Goal: Task Accomplishment & Management: Use online tool/utility

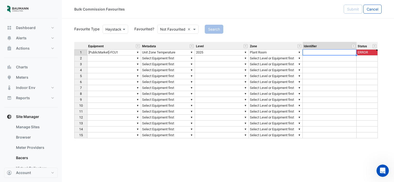
scroll to position [18, 0]
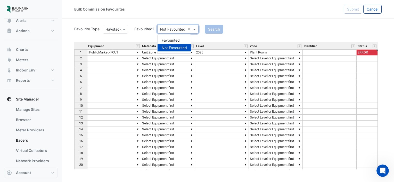
click at [196, 30] on span at bounding box center [195, 29] width 6 height 5
click at [176, 41] on div "Favourited" at bounding box center [173, 40] width 33 height 7
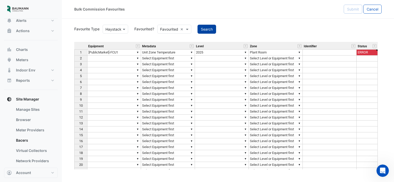
click at [209, 27] on button "Search" at bounding box center [206, 29] width 19 height 9
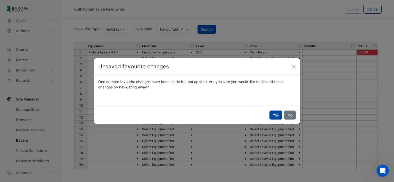
click at [270, 116] on button "Yes" at bounding box center [275, 115] width 13 height 9
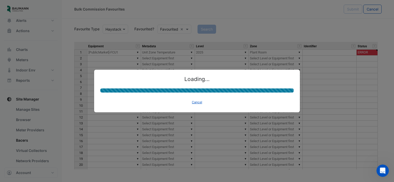
type textarea "*********"
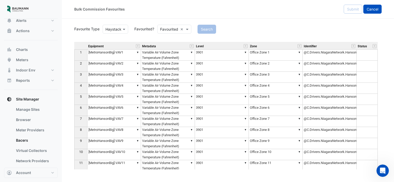
click at [379, 7] on button "Cancel" at bounding box center [372, 9] width 18 height 9
select select "***"
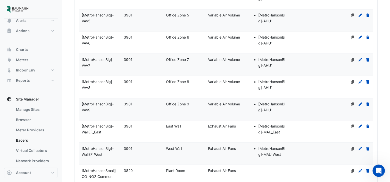
scroll to position [1568, 0]
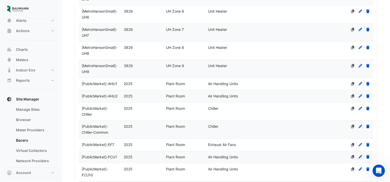
click at [102, 86] on span "[PublicMarket]-AHU1" at bounding box center [100, 84] width 36 height 4
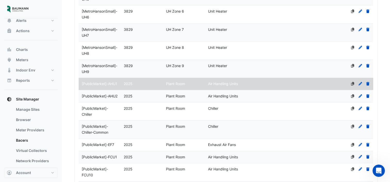
click at [102, 86] on span "[PublicMarket]-AHU1" at bounding box center [100, 84] width 36 height 4
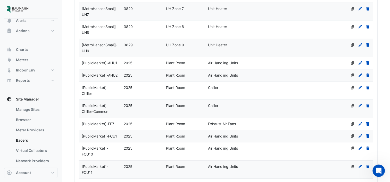
scroll to position [1584, 0]
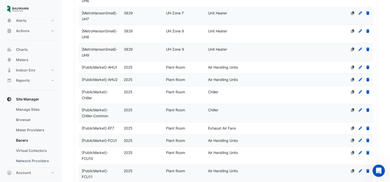
click at [110, 70] on div "[PublicMarket]-AHU1" at bounding box center [100, 68] width 42 height 6
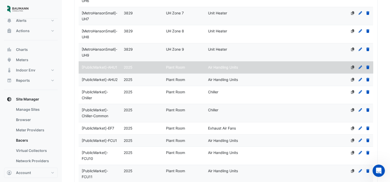
select select "***"
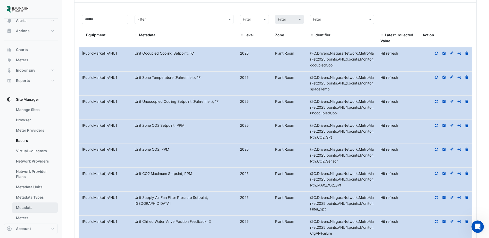
scroll to position [41, 0]
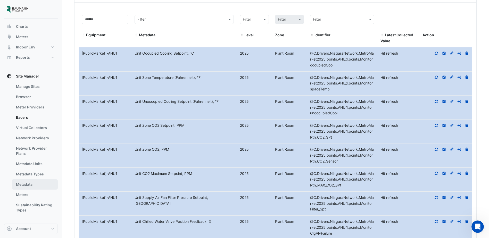
click at [29, 182] on link "Metadata" at bounding box center [35, 184] width 46 height 10
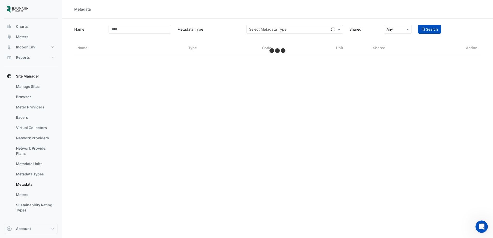
select select "***"
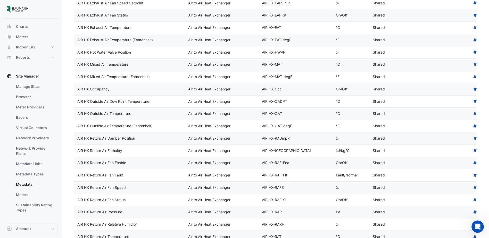
scroll to position [1061, 0]
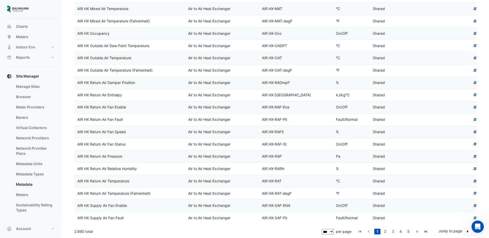
click at [332, 182] on select "** ** ** ***" at bounding box center [328, 231] width 12 height 5
click at [300, 182] on div "2.890 total" at bounding box center [197, 231] width 246 height 13
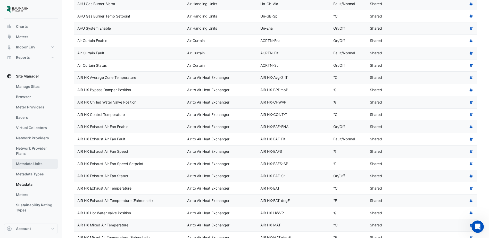
scroll to position [829, 0]
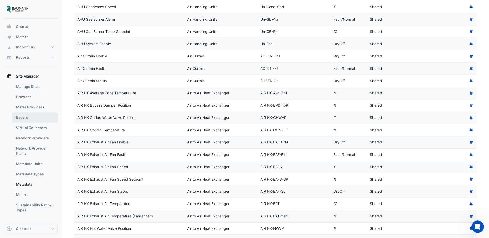
click at [29, 116] on link "Bacers" at bounding box center [35, 117] width 46 height 10
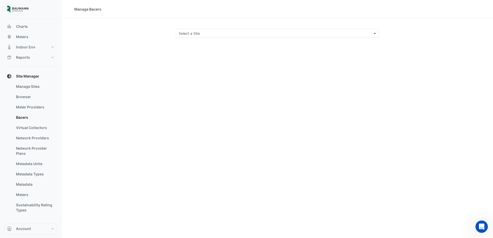
click at [355, 37] on div "Select a Site" at bounding box center [277, 33] width 203 height 9
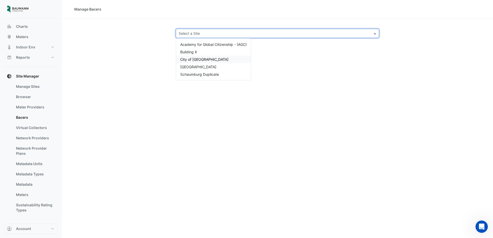
drag, startPoint x: 210, startPoint y: 54, endPoint x: 208, endPoint y: 57, distance: 4.2
click at [208, 57] on div "Academy for Global Citizenship - (AGC) Building X City of [GEOGRAPHIC_DATA] [GE…" at bounding box center [213, 59] width 75 height 37
click at [208, 57] on div "City of [GEOGRAPHIC_DATA]" at bounding box center [213, 59] width 75 height 7
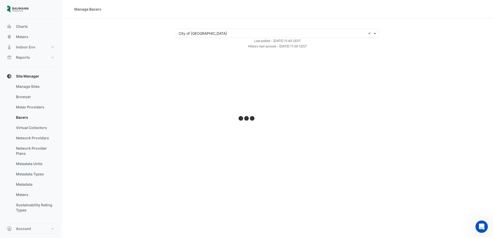
select select "***"
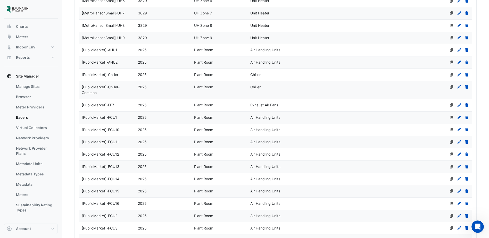
scroll to position [1571, 0]
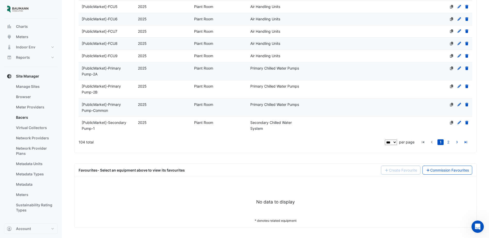
drag, startPoint x: 485, startPoint y: 84, endPoint x: 491, endPoint y: 163, distance: 79.1
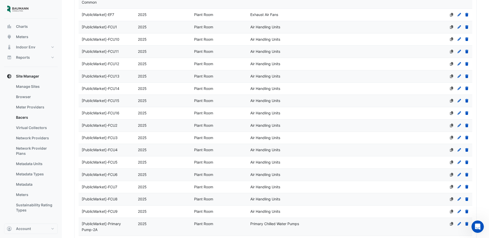
scroll to position [1339, 0]
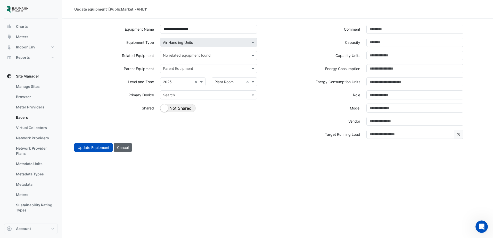
click at [123, 145] on button "Cancel" at bounding box center [123, 147] width 18 height 9
select select "***"
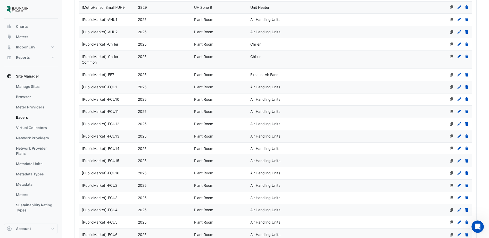
scroll to position [1288, 0]
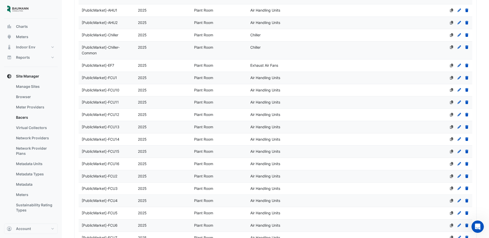
click at [121, 13] on div "[PublicMarket]-AHU1" at bounding box center [107, 10] width 56 height 6
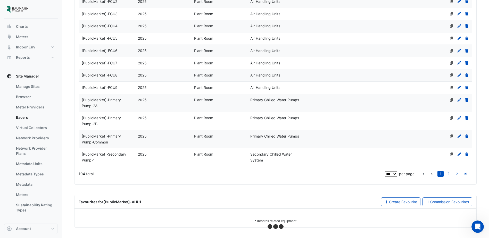
select select "***"
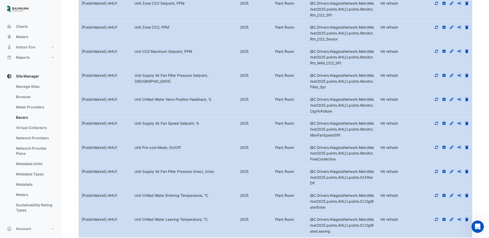
scroll to position [1804, 0]
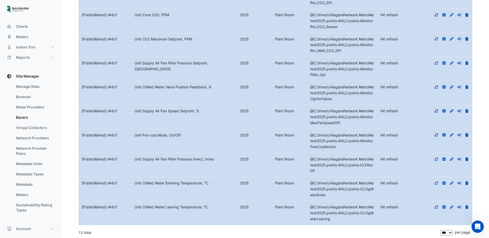
click at [393, 89] on icon at bounding box center [452, 87] width 4 height 4
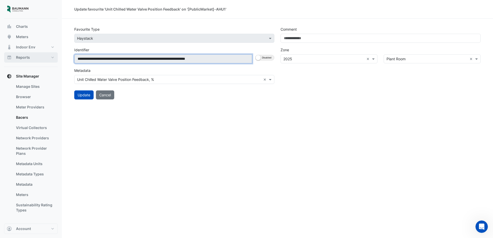
drag, startPoint x: 236, startPoint y: 58, endPoint x: 47, endPoint y: 59, distance: 188.4
click at [47, 59] on div "**********" at bounding box center [246, 119] width 493 height 238
click at [243, 57] on input "**********" at bounding box center [163, 58] width 178 height 9
drag, startPoint x: 241, startPoint y: 59, endPoint x: 37, endPoint y: 56, distance: 204.6
click at [37, 56] on div "**********" at bounding box center [246, 119] width 493 height 238
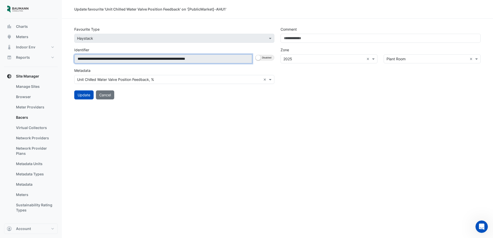
click at [238, 61] on input "**********" at bounding box center [163, 58] width 178 height 9
click at [212, 57] on input "**********" at bounding box center [163, 58] width 178 height 9
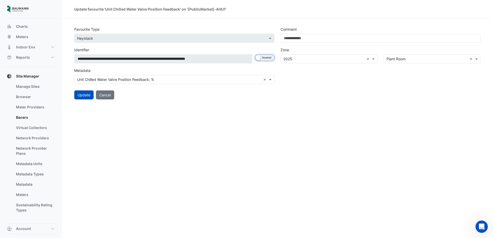
click at [266, 57] on button "Enabled Disabled" at bounding box center [264, 58] width 19 height 6
click at [230, 58] on input "**********" at bounding box center [163, 58] width 179 height 9
drag, startPoint x: 240, startPoint y: 62, endPoint x: 65, endPoint y: 65, distance: 174.7
click at [65, 65] on section "**********" at bounding box center [277, 59] width 431 height 81
paste input
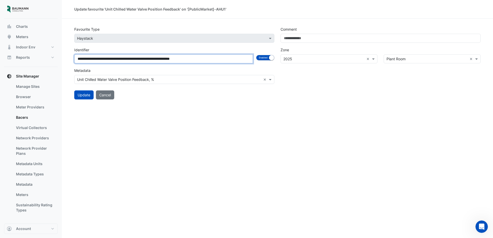
type input "**********"
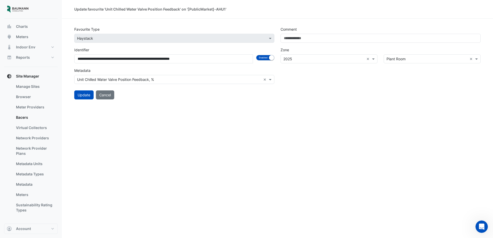
click at [222, 123] on div "**********" at bounding box center [277, 119] width 431 height 238
click at [84, 93] on button "Update" at bounding box center [83, 94] width 19 height 9
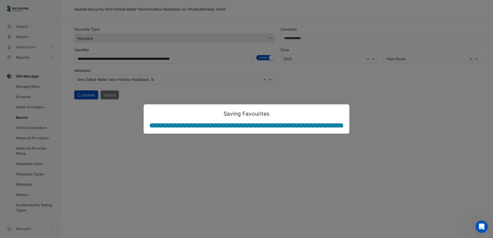
select select "***"
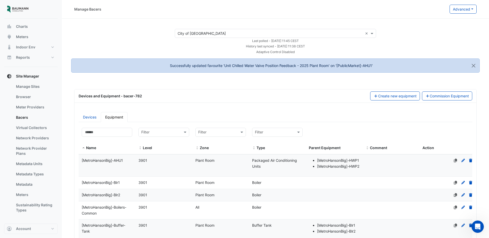
select select "***"
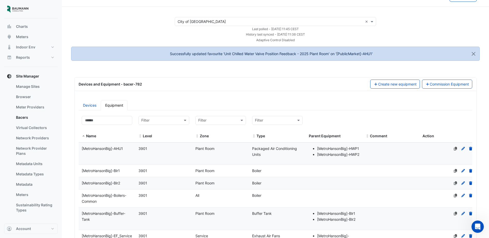
scroll to position [7, 0]
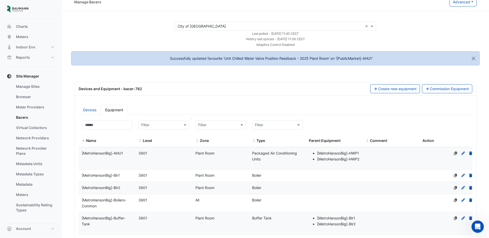
click at [174, 126] on input "text" at bounding box center [158, 125] width 35 height 6
click at [169, 137] on div "2025" at bounding box center [164, 135] width 42 height 5
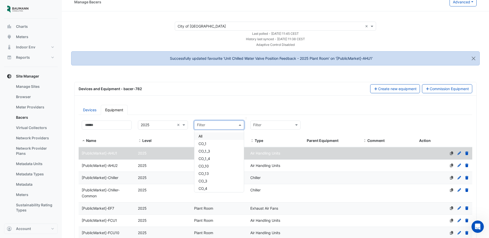
click at [219, 127] on input "text" at bounding box center [214, 125] width 34 height 6
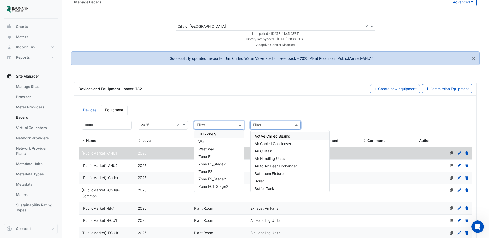
click at [261, 124] on input "text" at bounding box center [270, 125] width 34 height 6
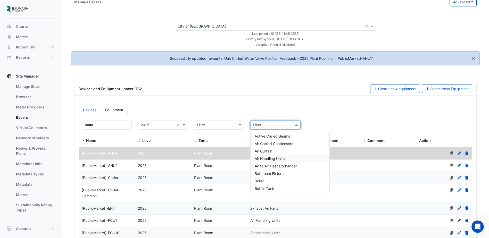
click at [281, 160] on span "Air Handling Units" at bounding box center [270, 158] width 30 height 4
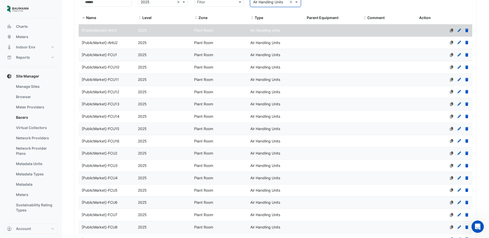
scroll to position [136, 0]
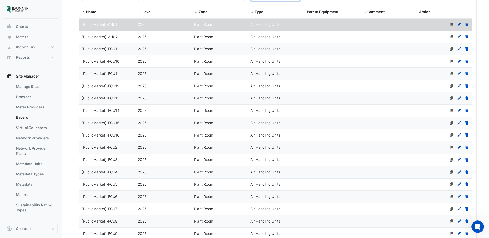
click at [122, 39] on div "[PublicMarket]-AHU2" at bounding box center [107, 37] width 56 height 6
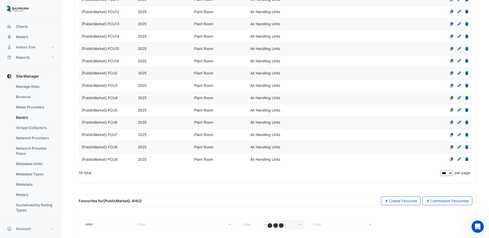
scroll to position [245, 0]
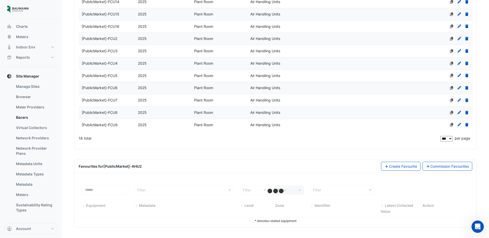
select select "***"
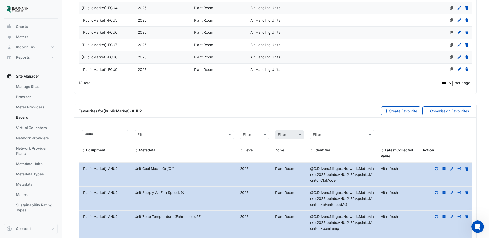
scroll to position [379, 0]
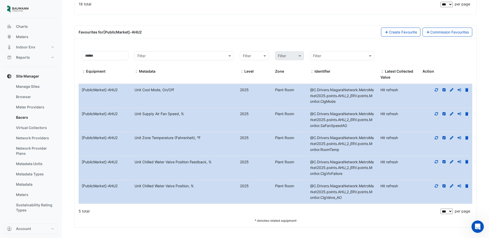
click at [393, 159] on div at bounding box center [445, 162] width 53 height 6
click at [393, 162] on icon at bounding box center [452, 162] width 4 height 4
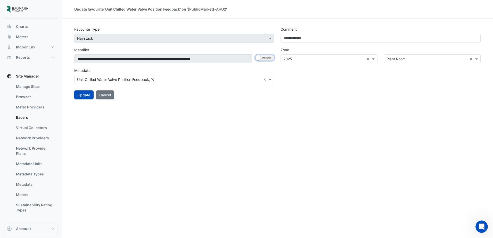
click at [267, 58] on button "Enabled Disabled" at bounding box center [264, 58] width 19 height 6
drag, startPoint x: 248, startPoint y: 60, endPoint x: -1, endPoint y: 48, distance: 249.2
click at [0, 48] on html "**********" at bounding box center [246, 119] width 493 height 238
drag, startPoint x: 241, startPoint y: 58, endPoint x: 243, endPoint y: 60, distance: 2.7
click at [241, 58] on input "**********" at bounding box center [163, 58] width 179 height 9
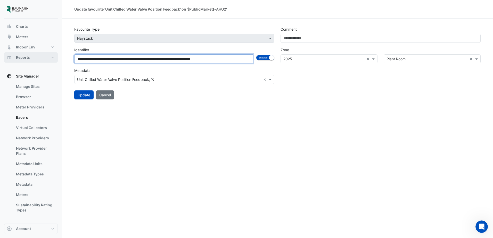
drag, startPoint x: 243, startPoint y: 60, endPoint x: 39, endPoint y: 56, distance: 204.1
click at [39, 56] on div "**********" at bounding box center [246, 119] width 493 height 238
paste input
type input "**********"
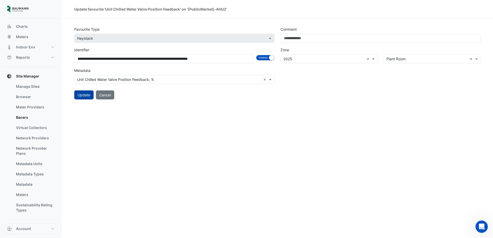
click at [79, 97] on button "Update" at bounding box center [83, 94] width 19 height 9
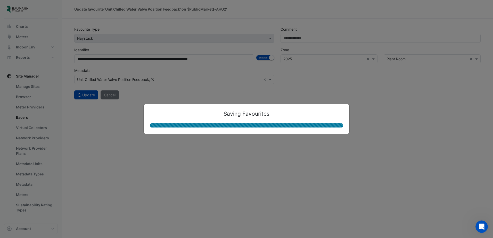
select select "***"
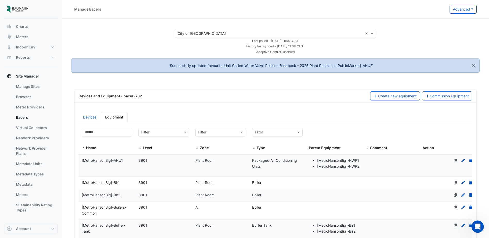
select select "***"
click at [160, 133] on input "text" at bounding box center [158, 133] width 35 height 6
drag, startPoint x: 157, startPoint y: 145, endPoint x: 166, endPoint y: 140, distance: 10.2
click at [157, 144] on div "2025" at bounding box center [164, 143] width 42 height 5
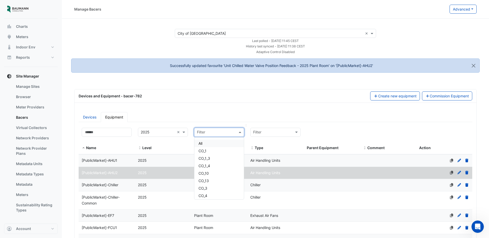
click at [213, 131] on input "text" at bounding box center [214, 133] width 34 height 6
click at [262, 135] on div "Filter" at bounding box center [275, 132] width 50 height 9
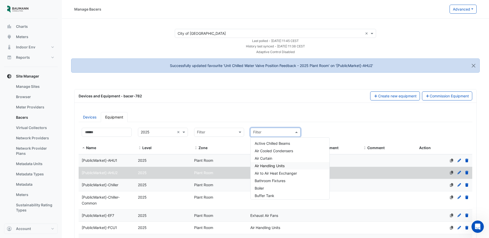
click at [268, 164] on span "Air Handling Units" at bounding box center [270, 166] width 30 height 4
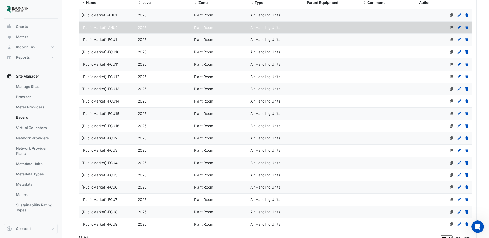
scroll to position [155, 0]
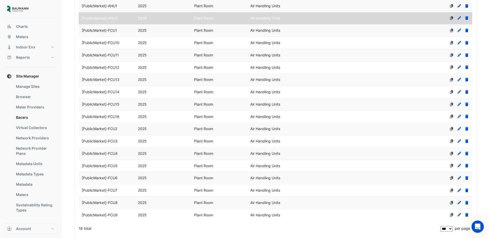
click at [111, 31] on span "[PublicMarket]-FCU1" at bounding box center [99, 30] width 35 height 4
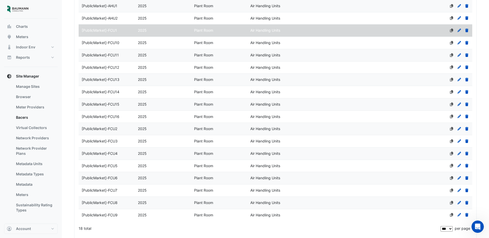
select select "***"
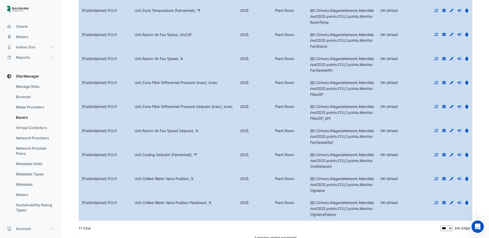
scroll to position [515, 0]
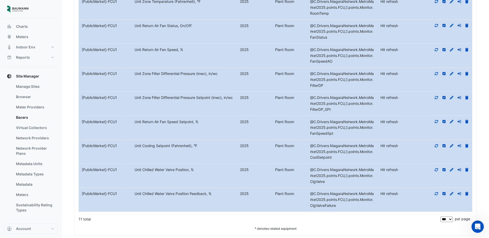
click at [393, 182] on icon at bounding box center [451, 194] width 5 height 4
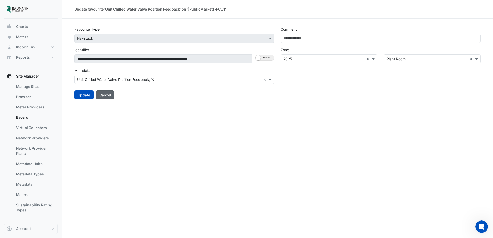
click at [106, 98] on button "Cancel" at bounding box center [105, 94] width 18 height 9
select select "***"
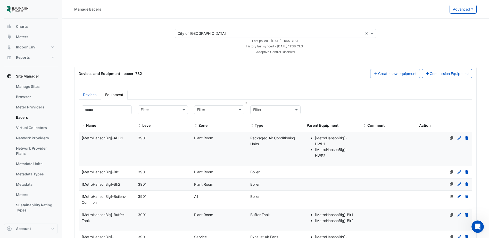
select select "***"
click at [203, 108] on input "text" at bounding box center [214, 110] width 34 height 6
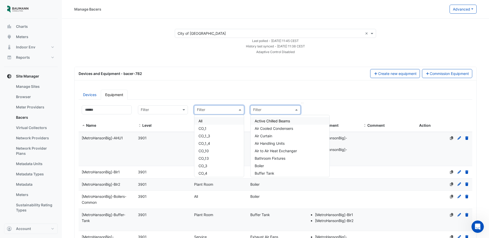
click at [258, 112] on input "text" at bounding box center [270, 110] width 34 height 6
click at [272, 143] on span "Air Handling Units" at bounding box center [270, 143] width 30 height 4
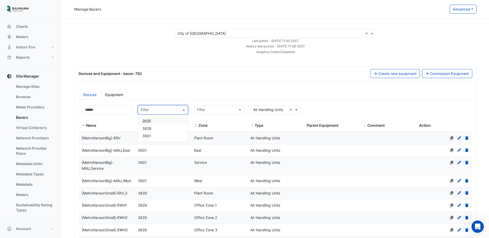
click at [177, 110] on div at bounding box center [162, 110] width 49 height 6
click at [160, 122] on div "2025" at bounding box center [162, 120] width 41 height 5
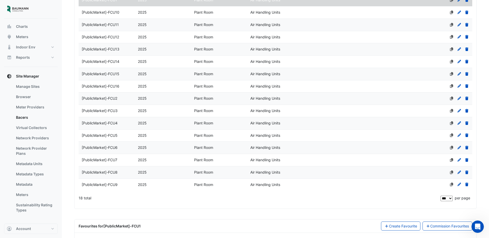
scroll to position [129, 0]
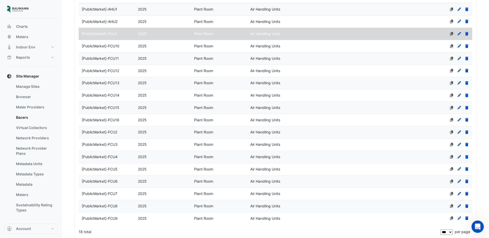
click at [119, 35] on div "[PublicMarket]-FCU1" at bounding box center [107, 34] width 56 height 6
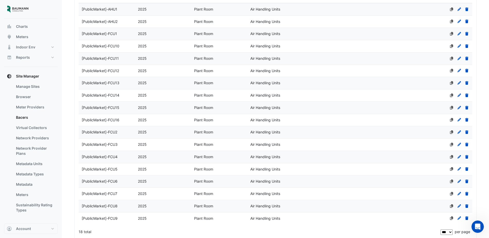
click at [119, 35] on div "[PublicMarket]-FCU1" at bounding box center [107, 34] width 56 height 6
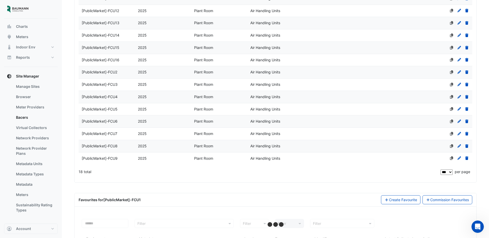
scroll to position [222, 0]
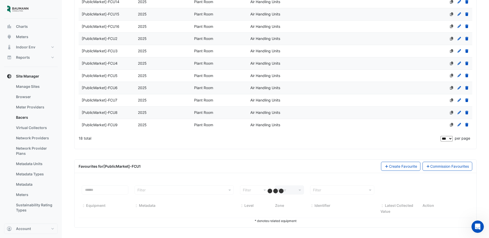
select select "***"
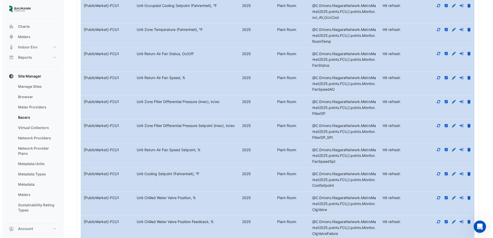
scroll to position [501, 0]
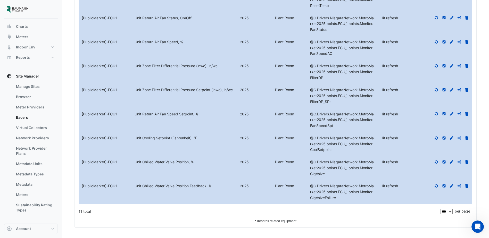
click at [393, 182] on fa-icon at bounding box center [466, 186] width 5 height 4
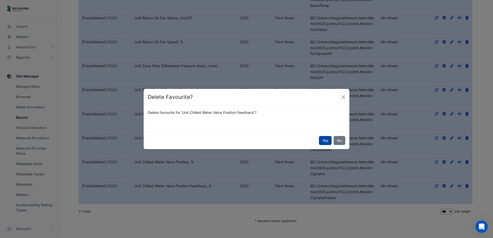
click at [325, 144] on button "Yes" at bounding box center [325, 140] width 13 height 9
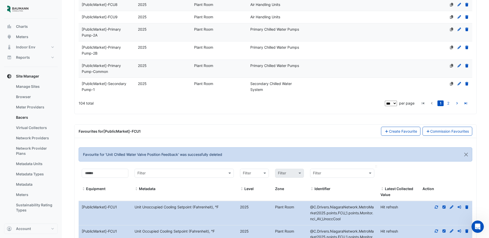
scroll to position [1409, 0]
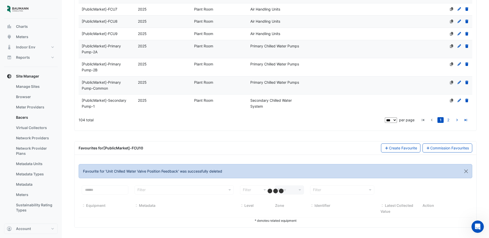
select select "***"
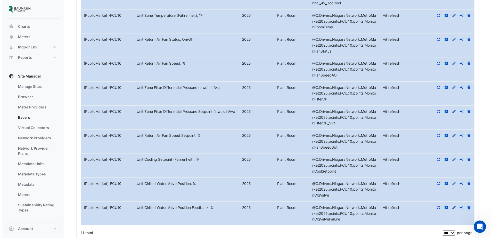
scroll to position [1871, 0]
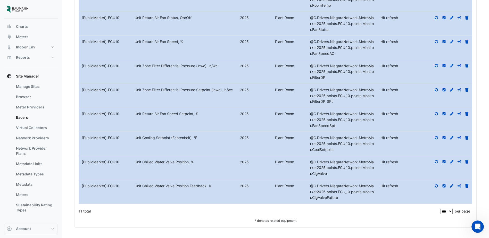
click at [393, 182] on icon at bounding box center [466, 186] width 3 height 4
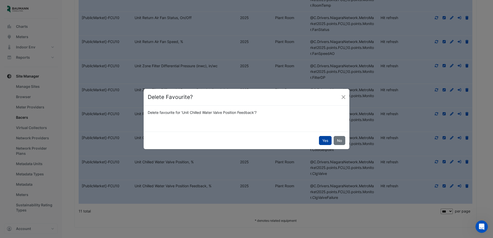
click at [322, 144] on button "Yes" at bounding box center [325, 140] width 13 height 9
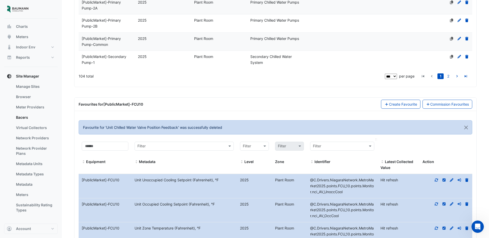
scroll to position [1435, 0]
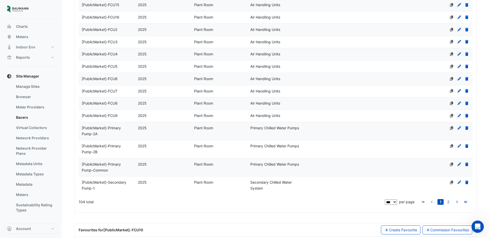
select select "***"
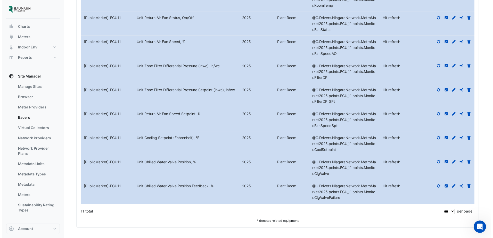
scroll to position [1871, 0]
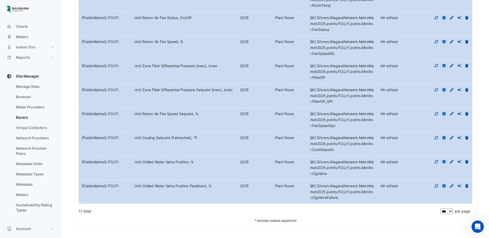
click at [393, 182] on icon at bounding box center [466, 186] width 3 height 4
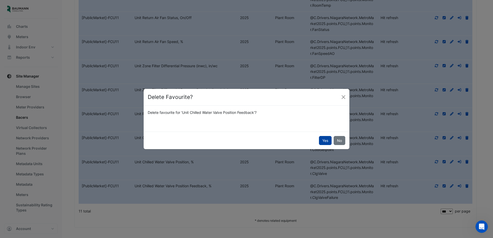
click at [325, 141] on button "Yes" at bounding box center [325, 140] width 13 height 9
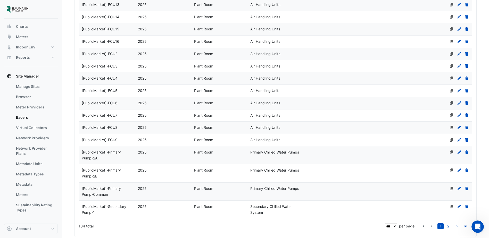
scroll to position [1409, 0]
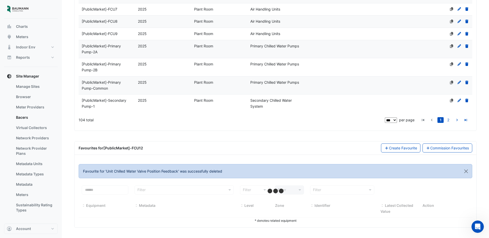
scroll to position [1593, 0]
select select "***"
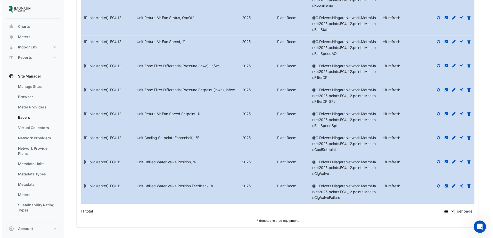
scroll to position [1871, 0]
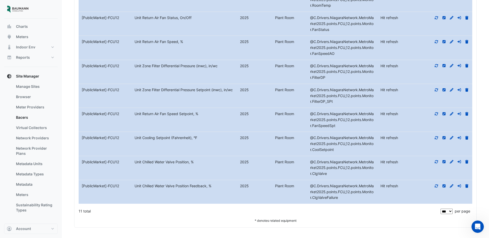
click at [393, 182] on icon at bounding box center [466, 186] width 3 height 4
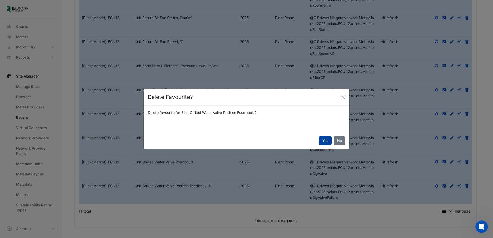
click at [323, 141] on button "Yes" at bounding box center [325, 140] width 13 height 9
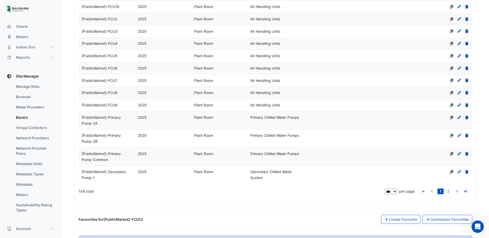
scroll to position [1435, 0]
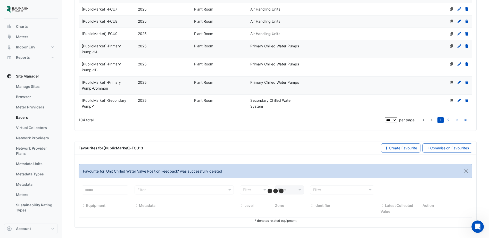
select select "***"
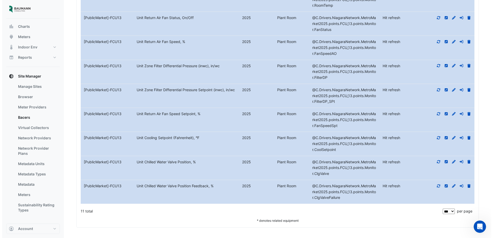
scroll to position [1871, 0]
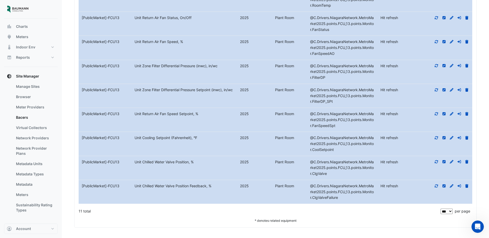
click at [393, 182] on icon at bounding box center [466, 186] width 3 height 4
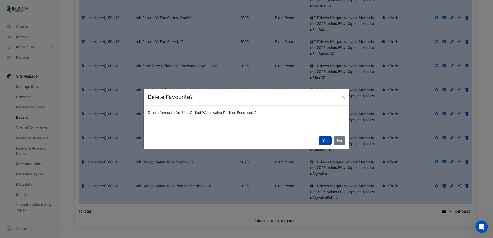
click at [323, 143] on button "Yes" at bounding box center [325, 140] width 13 height 9
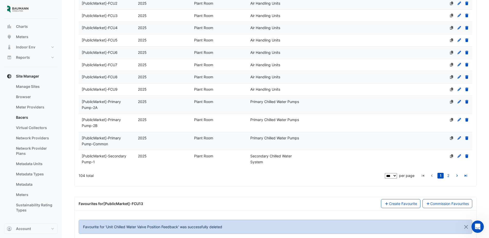
scroll to position [1358, 0]
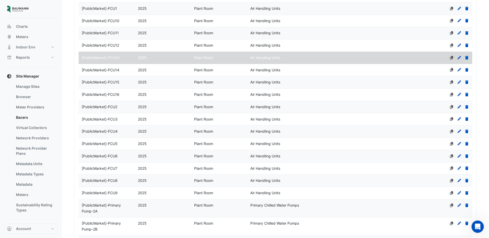
click at [266, 72] on span "Air Handling Units" at bounding box center [265, 70] width 30 height 4
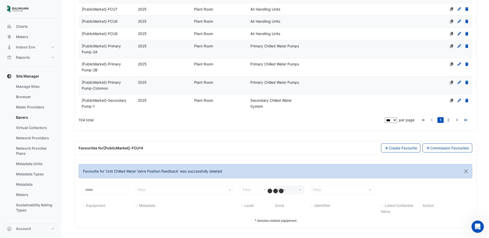
select select "***"
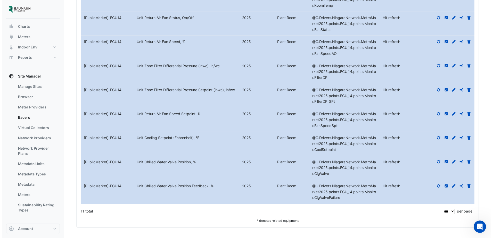
scroll to position [1871, 0]
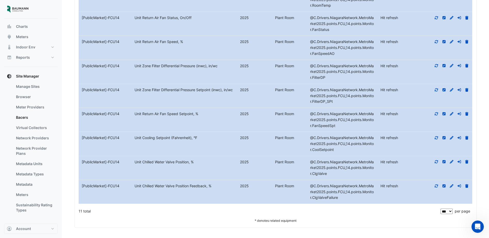
click at [393, 182] on icon at bounding box center [466, 186] width 3 height 4
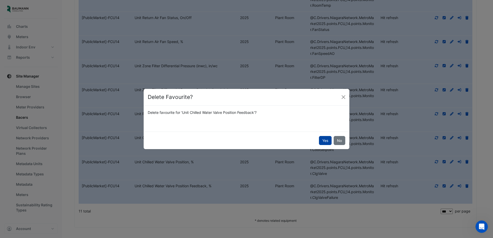
click at [326, 143] on button "Yes" at bounding box center [325, 140] width 13 height 9
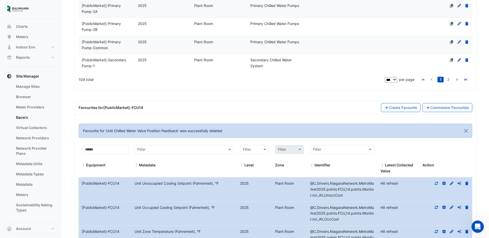
scroll to position [1435, 0]
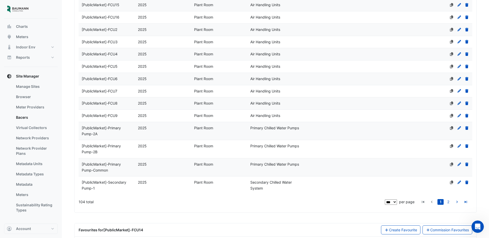
click at [267, 11] on datatable-body-cell "Type Air Handling Units" at bounding box center [275, 5] width 56 height 12
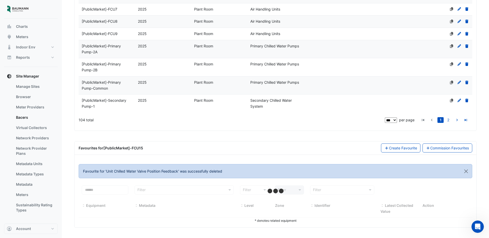
scroll to position [1593, 0]
select select "***"
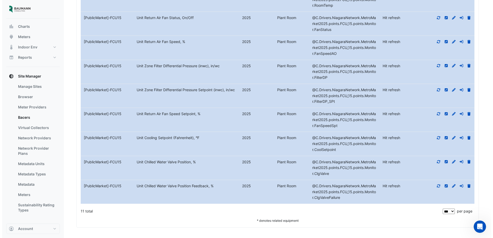
scroll to position [1871, 0]
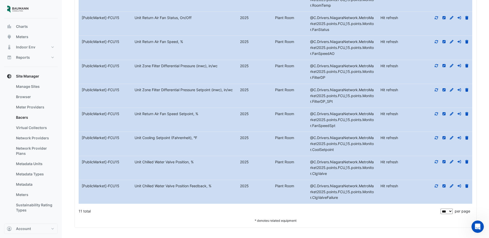
click at [393, 182] on icon at bounding box center [466, 186] width 3 height 4
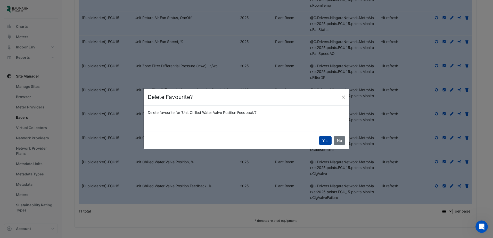
click at [323, 140] on button "Yes" at bounding box center [325, 140] width 13 height 9
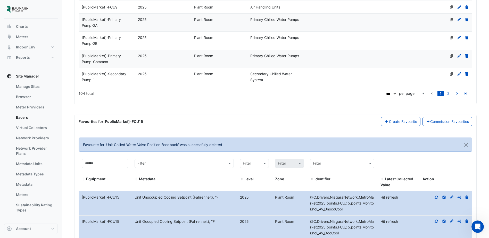
scroll to position [1409, 0]
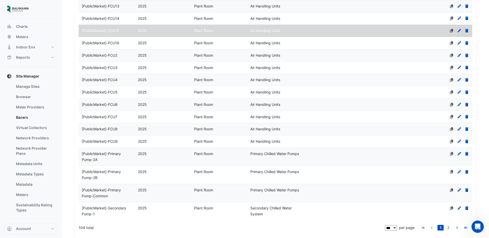
click at [219, 46] on div "Plant Room" at bounding box center [219, 43] width 56 height 6
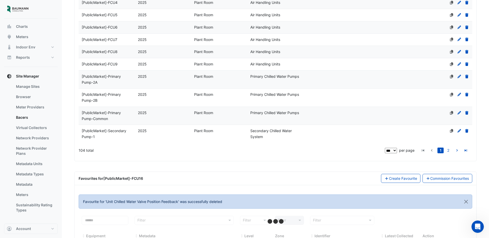
select select "***"
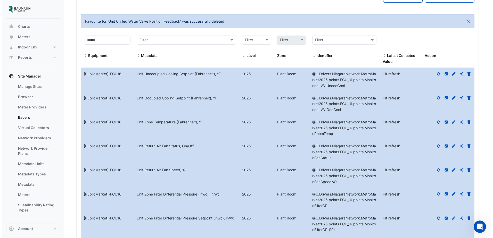
scroll to position [1871, 0]
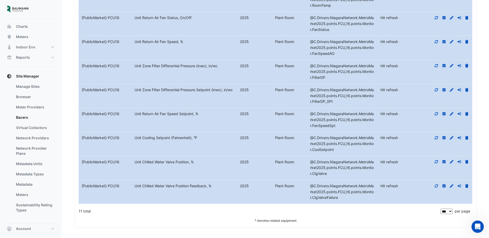
click at [393, 182] on icon at bounding box center [466, 186] width 5 height 4
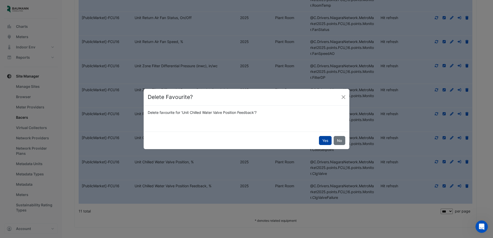
click at [318, 140] on div "Yes No" at bounding box center [247, 141] width 206 height 18
click at [320, 140] on button "Yes" at bounding box center [325, 140] width 13 height 9
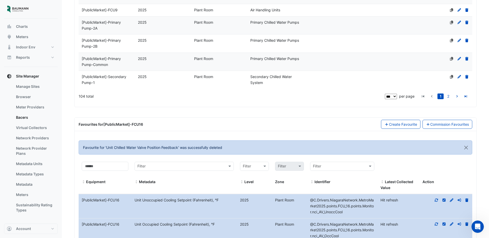
scroll to position [1461, 0]
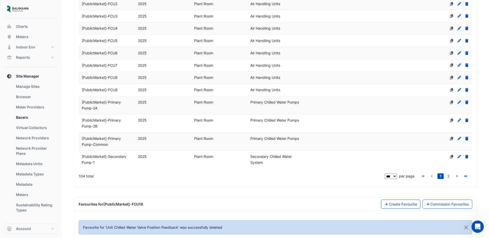
click at [282, 7] on div "Air Handling Units" at bounding box center [275, 4] width 56 height 6
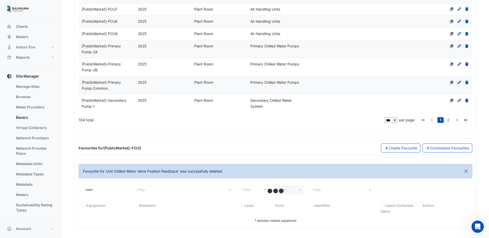
select select "***"
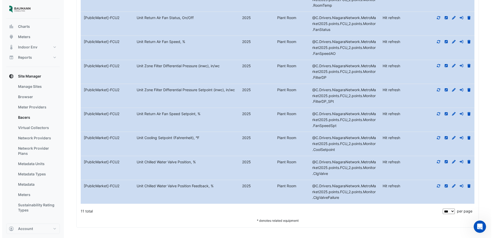
scroll to position [1871, 0]
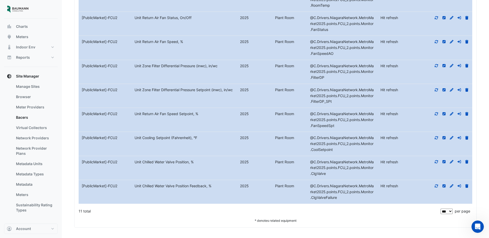
click at [393, 182] on icon at bounding box center [466, 186] width 5 height 4
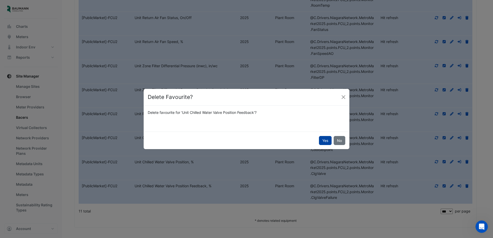
click at [328, 138] on button "Yes" at bounding box center [325, 140] width 13 height 9
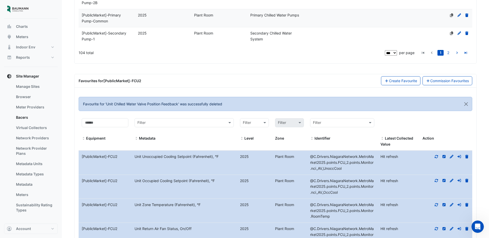
scroll to position [1461, 0]
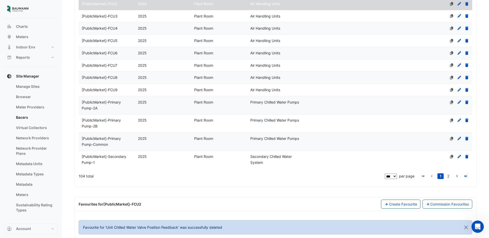
click at [288, 19] on div "Air Handling Units" at bounding box center [275, 16] width 56 height 6
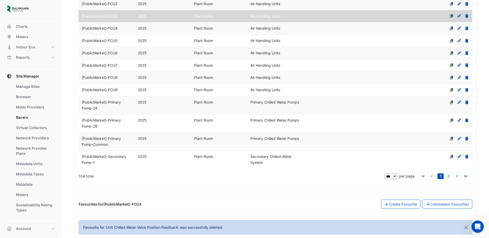
select select "***"
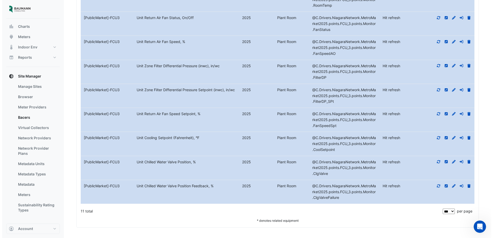
scroll to position [1871, 0]
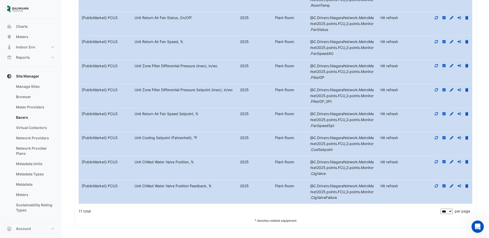
click at [393, 182] on icon at bounding box center [466, 186] width 3 height 4
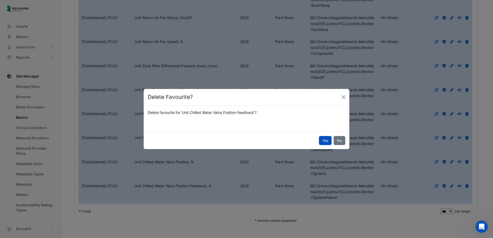
click at [316, 141] on div "Yes No" at bounding box center [247, 141] width 206 height 18
click at [325, 138] on button "Yes" at bounding box center [325, 140] width 13 height 9
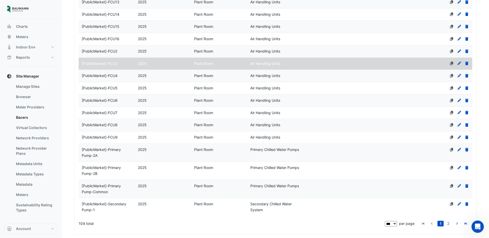
scroll to position [1409, 0]
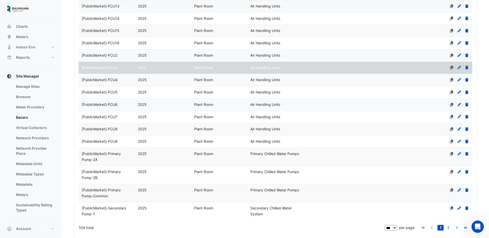
click at [275, 86] on datatable-body-cell "Type Air Handling Units" at bounding box center [275, 80] width 56 height 12
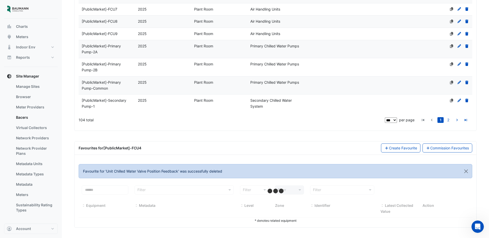
select select "***"
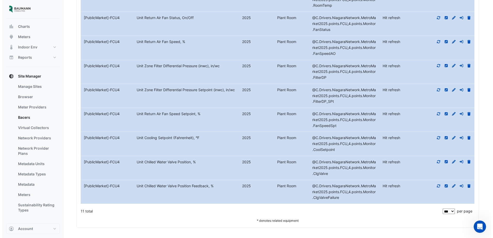
scroll to position [1871, 0]
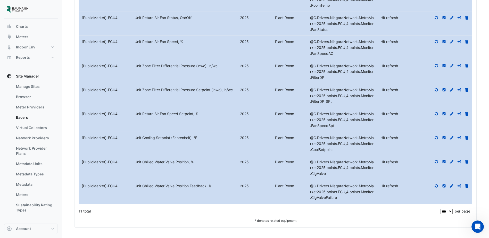
click at [393, 182] on icon at bounding box center [466, 186] width 3 height 4
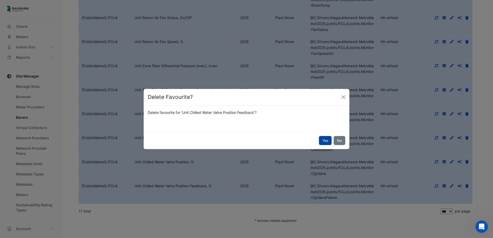
click at [327, 140] on button "Yes" at bounding box center [325, 140] width 13 height 9
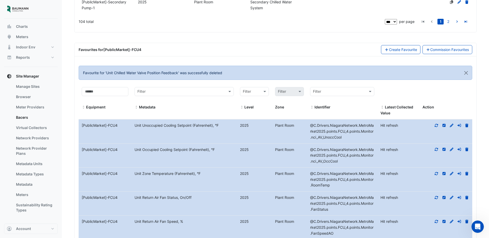
scroll to position [1435, 0]
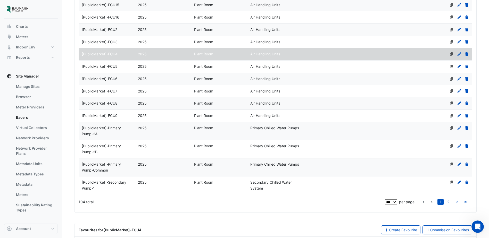
click at [350, 73] on datatable-body-cell "Parent Equipment" at bounding box center [332, 67] width 56 height 12
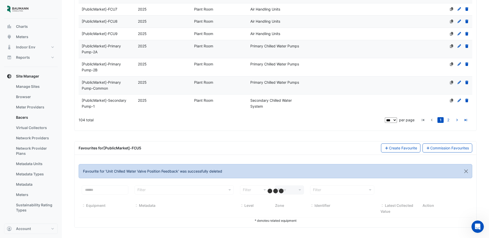
select select "***"
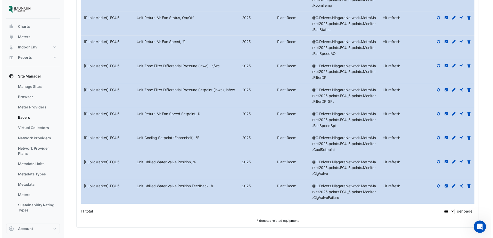
scroll to position [1871, 0]
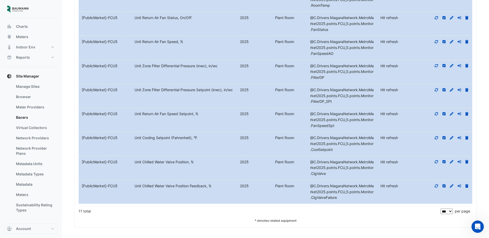
click at [393, 182] on icon at bounding box center [466, 186] width 3 height 4
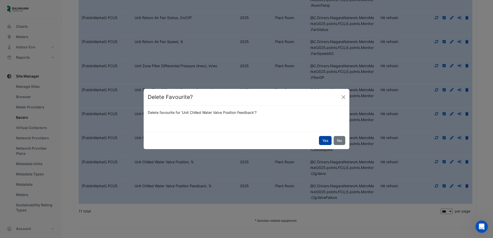
click at [322, 144] on button "Yes" at bounding box center [325, 140] width 13 height 9
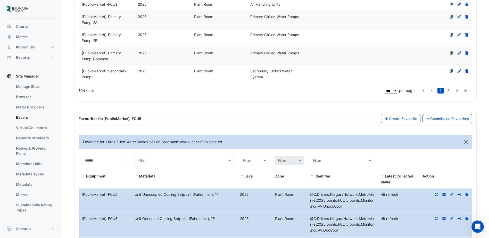
scroll to position [1435, 0]
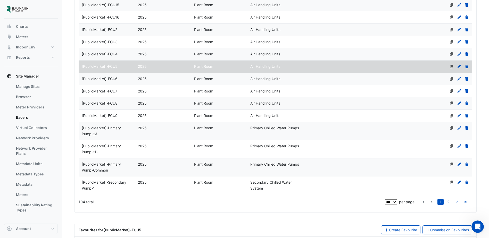
click at [262, 85] on datatable-body-cell "Type Air Handling Units" at bounding box center [275, 79] width 56 height 12
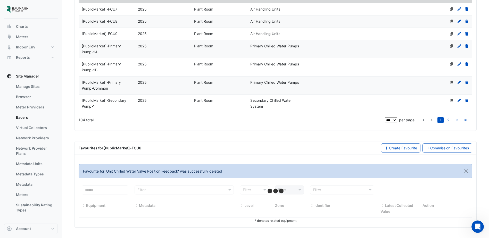
select select "***"
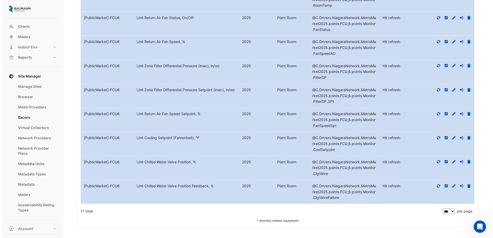
scroll to position [1871, 0]
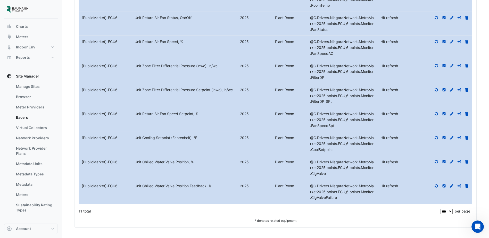
click at [393, 182] on icon at bounding box center [466, 186] width 5 height 4
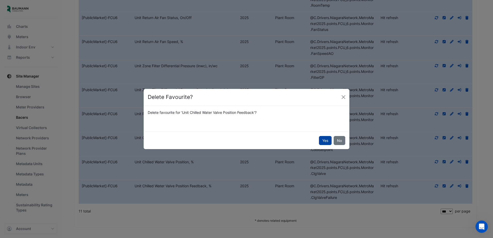
click at [325, 143] on button "Yes" at bounding box center [325, 140] width 13 height 9
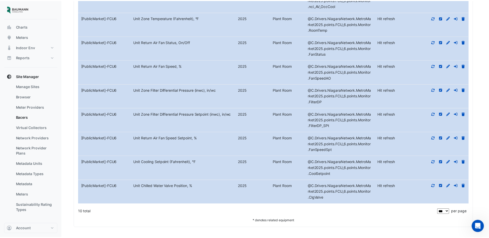
scroll to position [1847, 0]
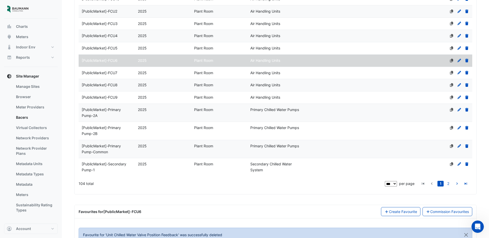
drag, startPoint x: 479, startPoint y: 147, endPoint x: 479, endPoint y: 90, distance: 56.9
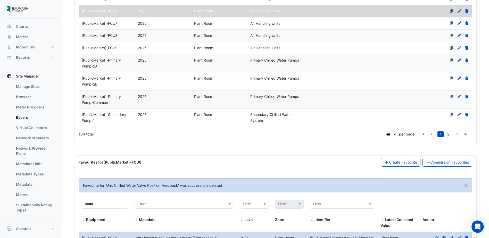
scroll to position [1508, 0]
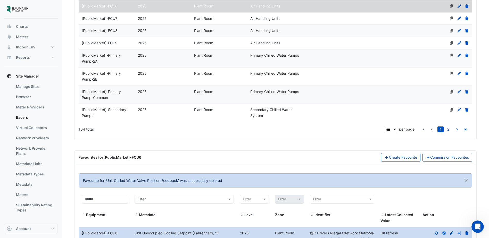
click at [206, 25] on datatable-body-cell "Zone Plant Room" at bounding box center [219, 19] width 56 height 12
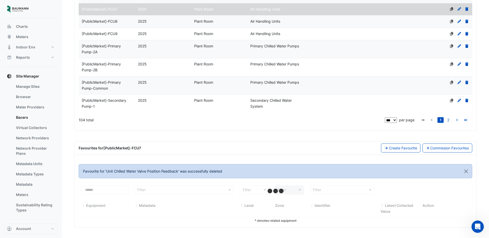
select select "***"
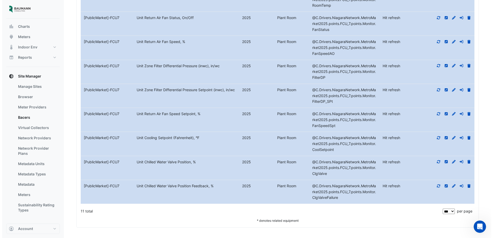
scroll to position [1871, 0]
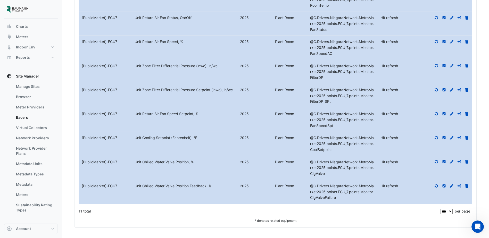
click at [393, 182] on icon at bounding box center [466, 186] width 5 height 4
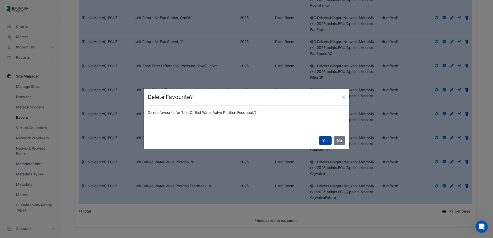
click at [331, 143] on button "Yes" at bounding box center [325, 140] width 13 height 9
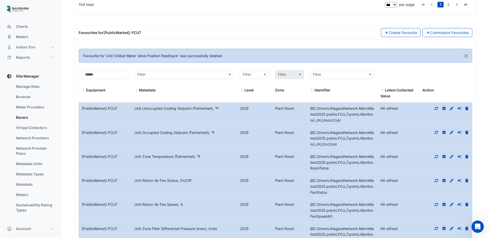
drag, startPoint x: 481, startPoint y: 121, endPoint x: 479, endPoint y: 73, distance: 48.0
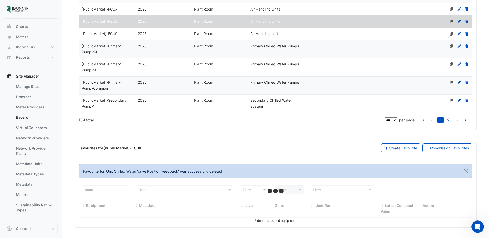
select select "***"
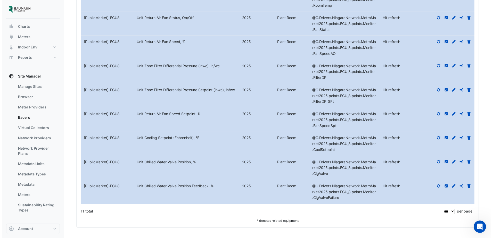
scroll to position [1871, 0]
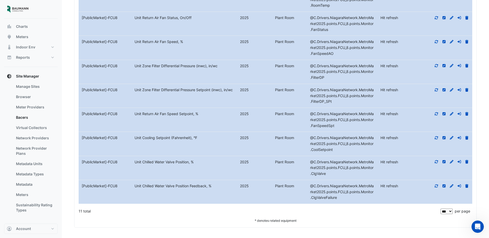
click at [393, 182] on icon at bounding box center [466, 186] width 5 height 4
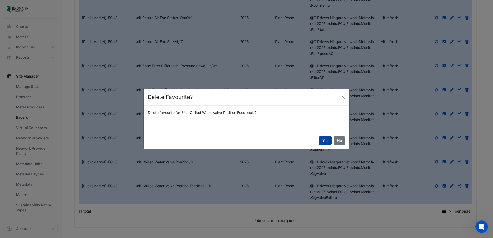
click at [322, 139] on button "Yes" at bounding box center [325, 140] width 13 height 9
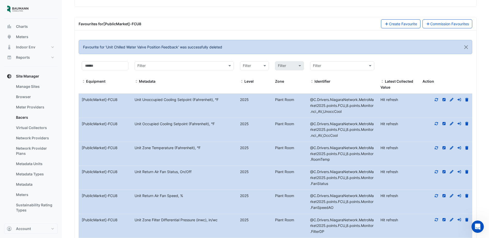
scroll to position [1512, 0]
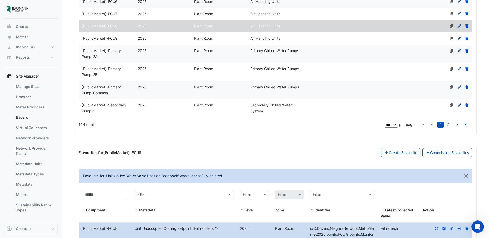
click at [168, 45] on datatable-body-cell "Level 2025" at bounding box center [163, 38] width 56 height 12
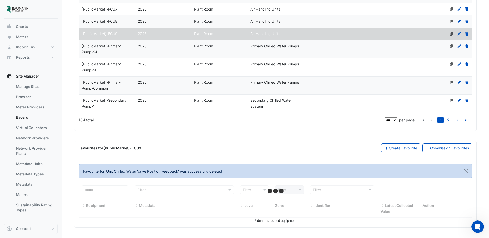
select select "***"
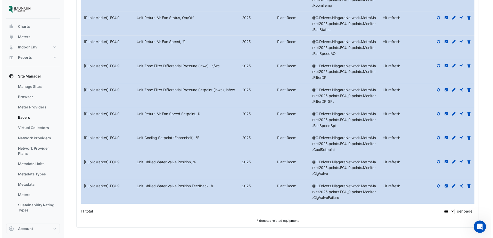
scroll to position [1871, 0]
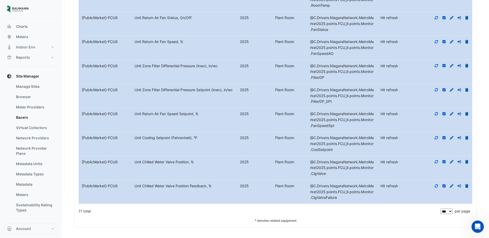
click at [393, 182] on icon at bounding box center [466, 186] width 3 height 4
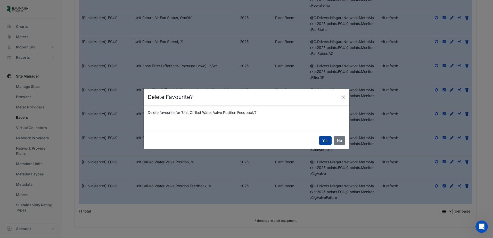
click at [327, 141] on button "Yes" at bounding box center [325, 140] width 13 height 9
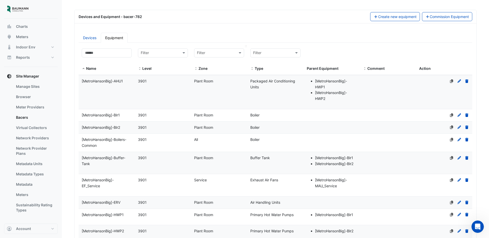
scroll to position [0, 0]
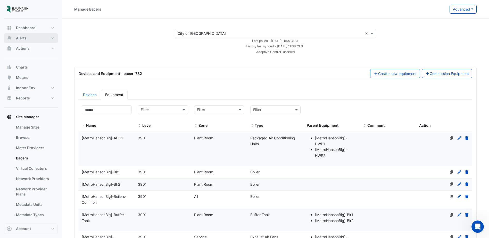
click at [23, 38] on span "Alerts" at bounding box center [21, 38] width 11 height 5
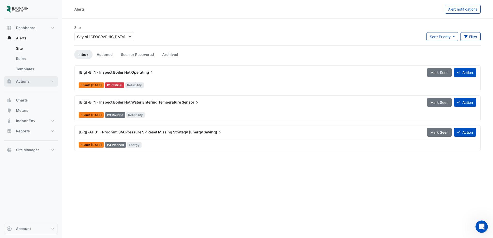
click at [21, 79] on span "Actions" at bounding box center [23, 81] width 14 height 5
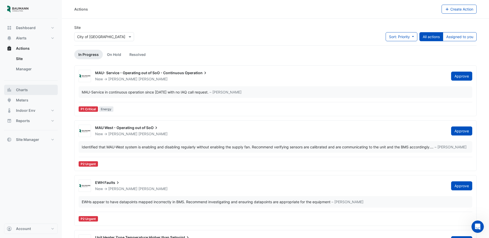
click at [25, 85] on button "Charts" at bounding box center [31, 90] width 54 height 10
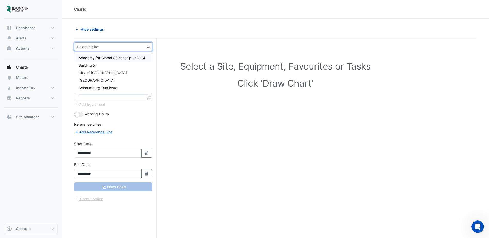
click at [123, 49] on div "Select a Site" at bounding box center [113, 46] width 78 height 9
click at [117, 73] on div "City of [GEOGRAPHIC_DATA]" at bounding box center [113, 72] width 78 height 7
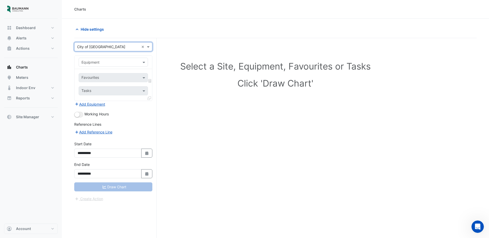
click at [116, 62] on input "text" at bounding box center [107, 62] width 53 height 5
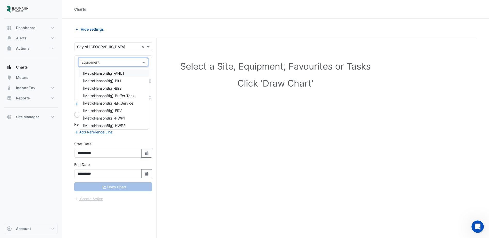
click at [127, 73] on div "[MetroHansonBig]-AHU1" at bounding box center [114, 73] width 70 height 7
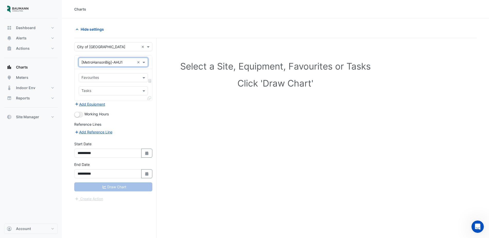
click at [117, 76] on input "text" at bounding box center [110, 77] width 58 height 5
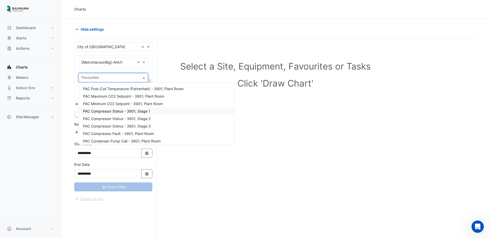
click at [147, 110] on span "PAC Compressor Status - 3901, Stage 1" at bounding box center [116, 111] width 67 height 4
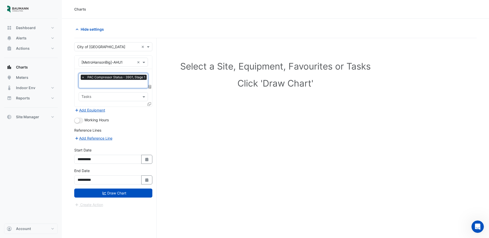
click at [119, 82] on input "text" at bounding box center [114, 84] width 66 height 5
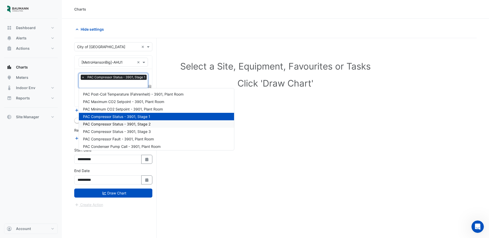
click at [121, 124] on span "PAC Compressor Status - 3901, Stage 2" at bounding box center [117, 124] width 68 height 4
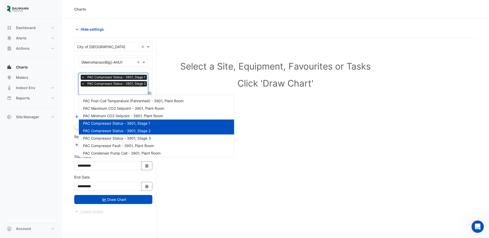
click at [119, 90] on input "text" at bounding box center [114, 90] width 67 height 5
click at [123, 137] on span "PAC Compressor Status - 3901, Stage 3" at bounding box center [117, 138] width 68 height 4
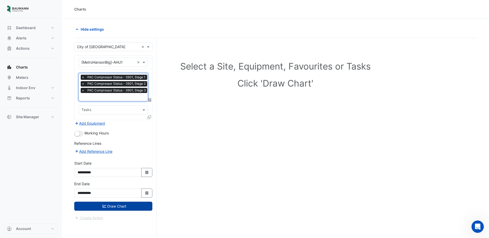
click at [118, 182] on button "Draw Chart" at bounding box center [113, 206] width 78 height 9
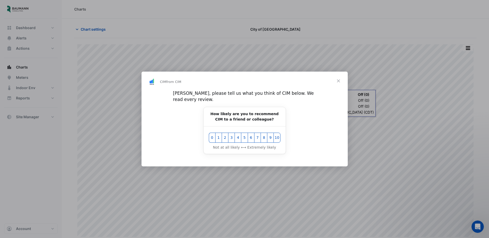
click at [340, 83] on span "Close" at bounding box center [338, 81] width 19 height 19
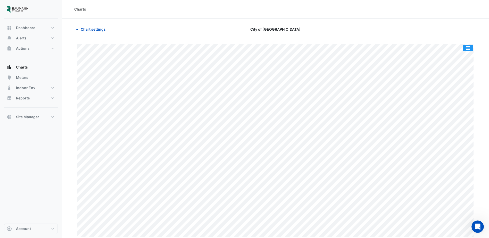
click at [393, 47] on button "button" at bounding box center [468, 48] width 10 height 6
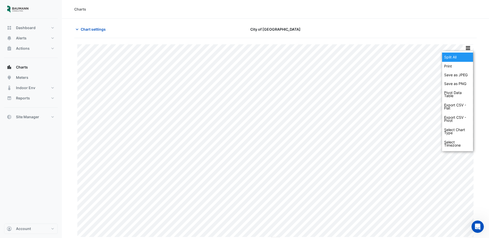
click at [393, 58] on div "Split All" at bounding box center [457, 57] width 31 height 9
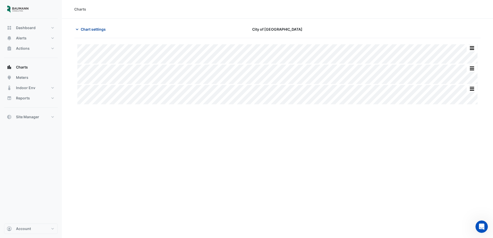
click at [78, 29] on icon "button" at bounding box center [76, 29] width 5 height 5
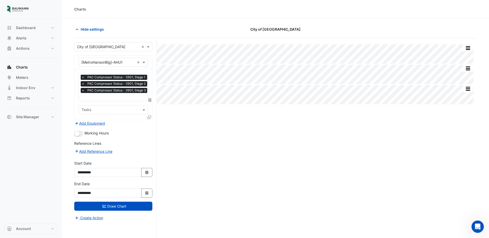
click at [84, 78] on span "×" at bounding box center [83, 77] width 5 height 5
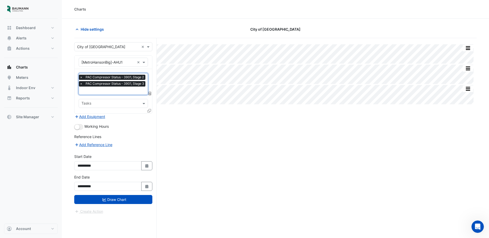
click at [81, 77] on span "×" at bounding box center [81, 77] width 5 height 5
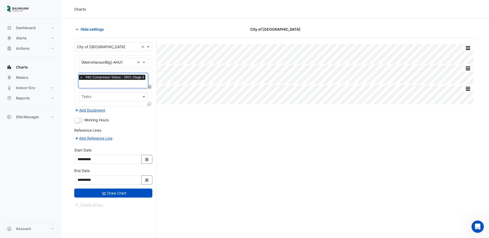
click at [80, 77] on span "×" at bounding box center [81, 77] width 5 height 5
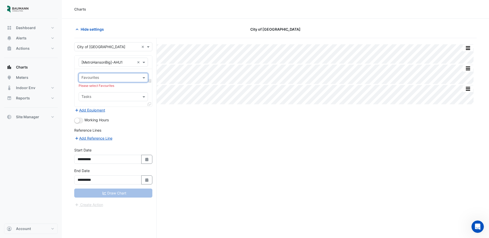
scroll to position [0, 0]
click at [108, 80] on input "text" at bounding box center [110, 77] width 58 height 5
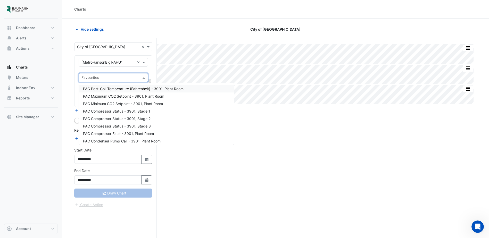
click at [165, 90] on span "PAC Post-Coil Temperature (Fahrenheit) - 3901, Plant Room" at bounding box center [133, 89] width 100 height 4
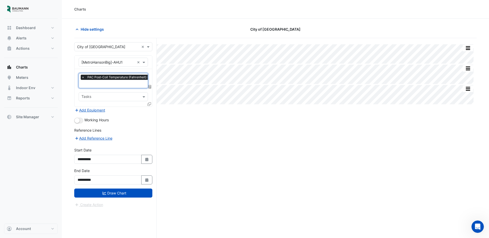
click at [121, 84] on input "text" at bounding box center [129, 84] width 96 height 5
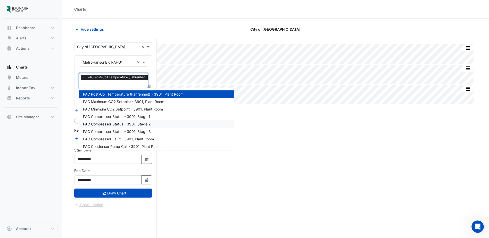
scroll to position [26, 0]
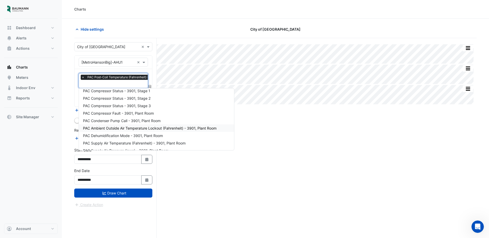
click at [150, 130] on span "PAC Ambient Outside Air Temperature Lockout (Fahrenheit) - 3901, Plant Room" at bounding box center [149, 128] width 133 height 4
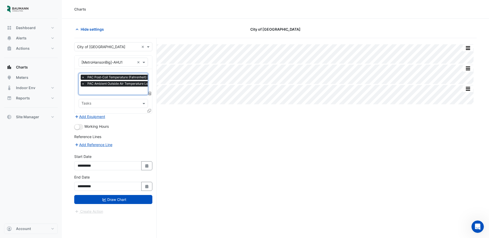
click at [82, 77] on span "×" at bounding box center [83, 77] width 5 height 5
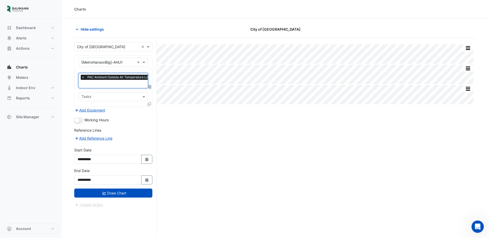
click at [83, 77] on span "×" at bounding box center [83, 77] width 5 height 5
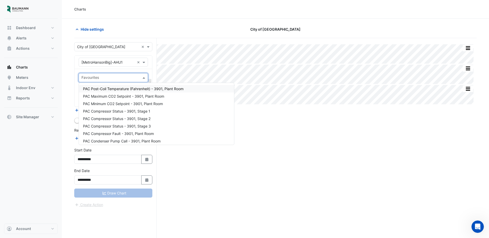
click at [97, 77] on input "text" at bounding box center [110, 77] width 58 height 5
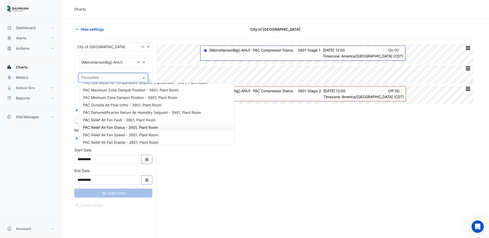
click at [211, 182] on div "Split None Print Save as JPEG Save as PNG Pivot Data Table Export CSV - Flat Ex…" at bounding box center [275, 148] width 402 height 220
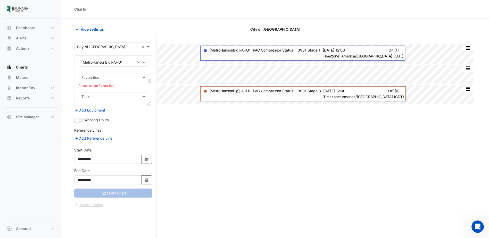
click at [110, 77] on input "text" at bounding box center [110, 77] width 58 height 5
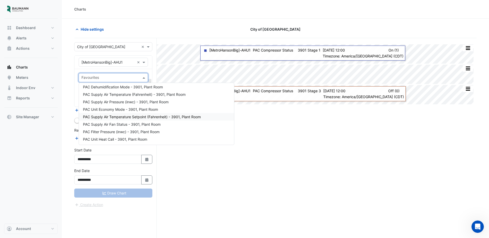
scroll to position [77, 0]
click at [130, 117] on span "PAC Supply Air Fan Status - 3901, Plant Room" at bounding box center [122, 116] width 78 height 4
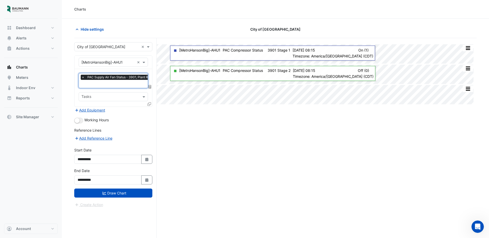
click at [100, 83] on input "text" at bounding box center [118, 84] width 75 height 5
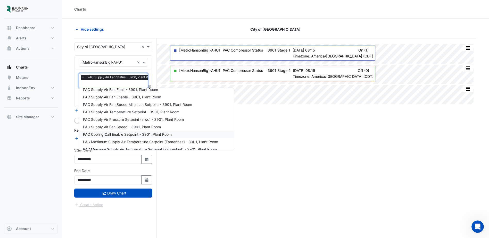
scroll to position [210, 0]
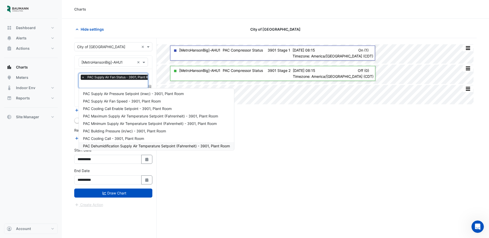
click at [208, 172] on div "Split None Print Save as JPEG Save as PNG Pivot Data Table Export CSV - Flat Ex…" at bounding box center [275, 148] width 402 height 220
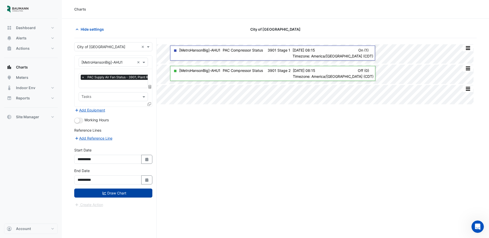
click at [132, 182] on button "Draw Chart" at bounding box center [113, 193] width 78 height 9
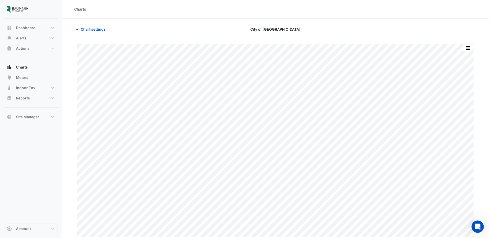
click at [96, 24] on section "Chart settings City of [GEOGRAPHIC_DATA] Print Save as JPEG Save as PNG Pivot D…" at bounding box center [275, 129] width 427 height 221
click at [95, 30] on span "Chart settings" at bounding box center [93, 29] width 25 height 5
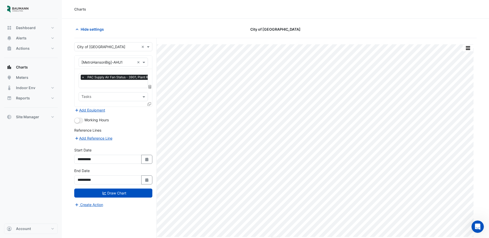
scroll to position [0, 3]
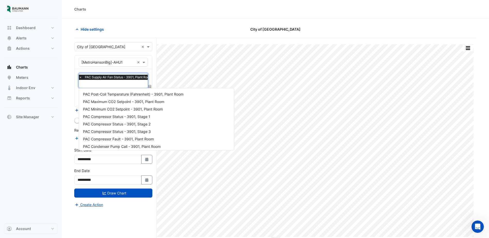
click at [105, 83] on input "text" at bounding box center [116, 84] width 75 height 5
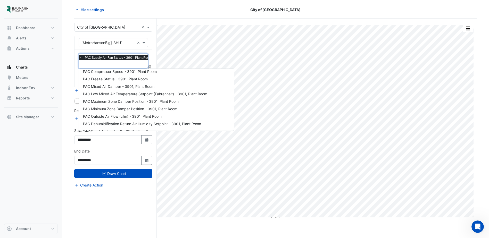
scroll to position [323, 0]
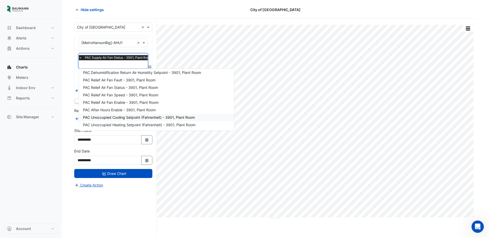
click at [135, 117] on span "PAC Unoccupied Cooling Setpoint (Fahrenheit) - 3901, Plant Room" at bounding box center [139, 117] width 112 height 4
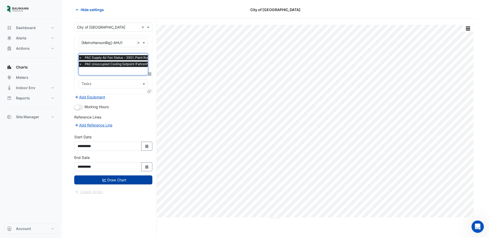
click at [124, 179] on button "Draw Chart" at bounding box center [113, 179] width 78 height 9
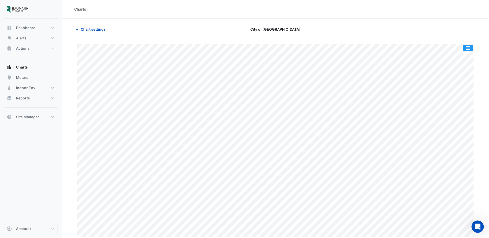
click at [393, 49] on button "button" at bounding box center [468, 48] width 10 height 6
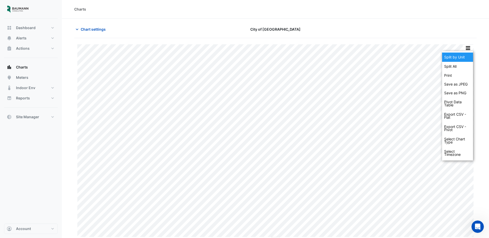
click at [393, 55] on div "Split by Unit" at bounding box center [457, 57] width 31 height 9
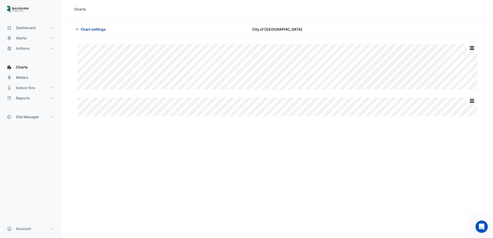
click at [91, 28] on span "Chart settings" at bounding box center [93, 29] width 25 height 5
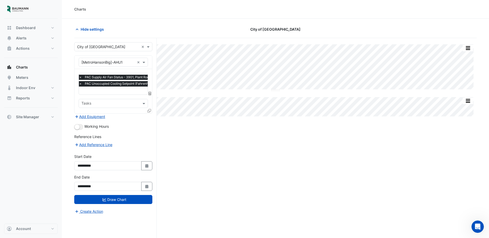
click at [103, 91] on input "text" at bounding box center [131, 90] width 105 height 5
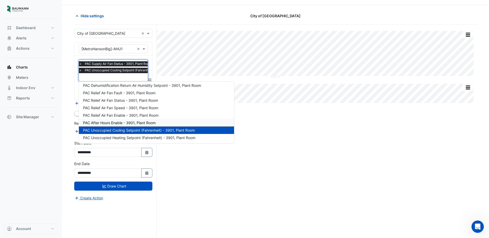
scroll to position [20, 0]
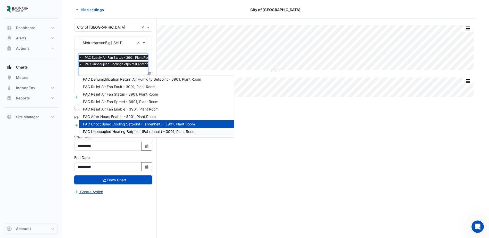
click at [165, 132] on span "PAC Unoccupied Heating Setpoint (Fahrenheit) - 3901, Plant Room" at bounding box center [139, 131] width 112 height 4
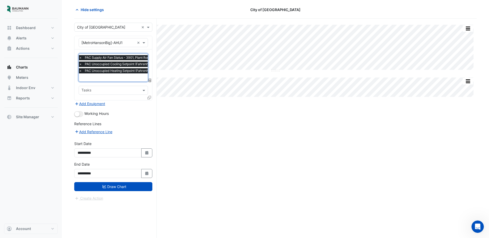
click at [123, 78] on input "text" at bounding box center [132, 77] width 106 height 5
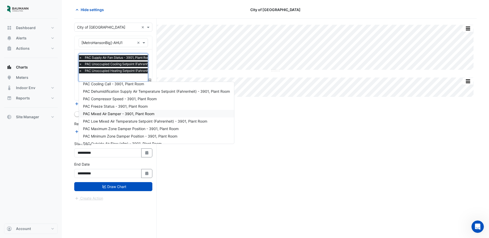
scroll to position [246, 0]
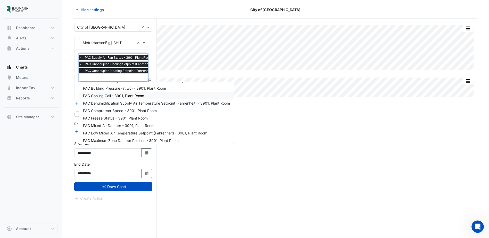
click at [113, 95] on span "PAC Cooling Call - 3901, Plant Room" at bounding box center [113, 96] width 61 height 4
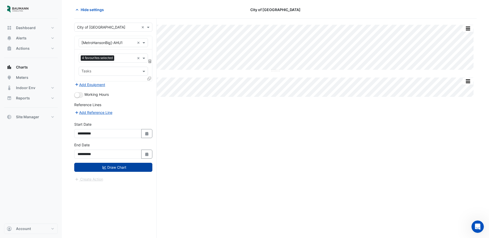
click at [119, 169] on button "Draw Chart" at bounding box center [113, 167] width 78 height 9
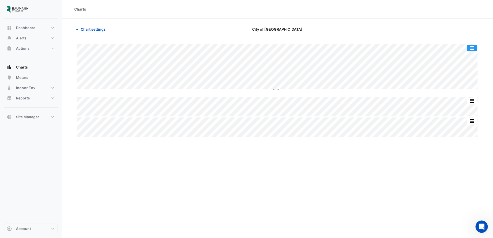
click at [393, 49] on button "button" at bounding box center [471, 48] width 10 height 6
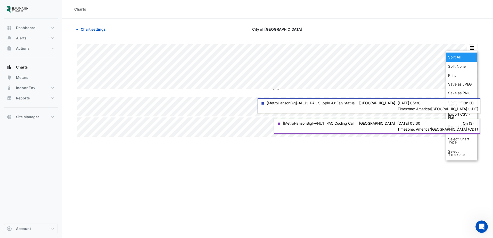
click at [393, 56] on div "Split All" at bounding box center [461, 57] width 31 height 9
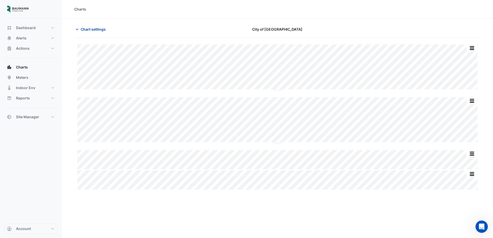
click at [100, 30] on span "Chart settings" at bounding box center [93, 29] width 25 height 5
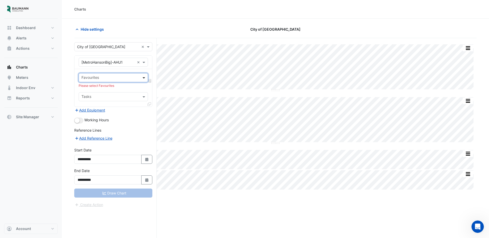
click at [143, 79] on span at bounding box center [144, 77] width 6 height 5
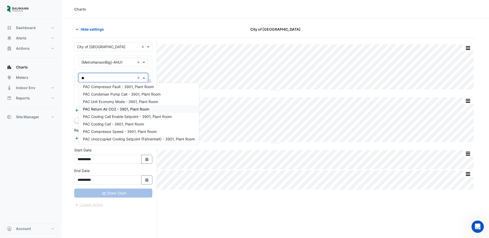
scroll to position [47, 0]
type input "***"
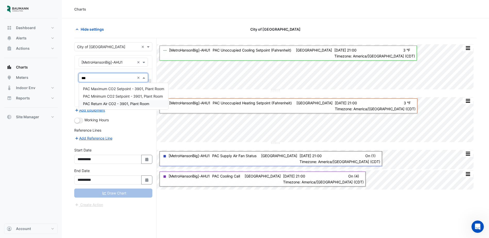
click at [136, 106] on div "PAC Return Air CO2 - 3901, Plant Room" at bounding box center [123, 103] width 89 height 7
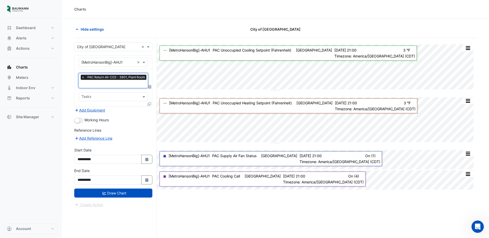
click at [109, 84] on input "text" at bounding box center [114, 84] width 66 height 5
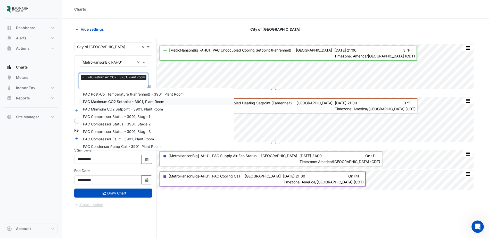
click at [138, 102] on span "PAC Maximum CO2 Setpoint - 3901, Plant Room" at bounding box center [123, 101] width 81 height 4
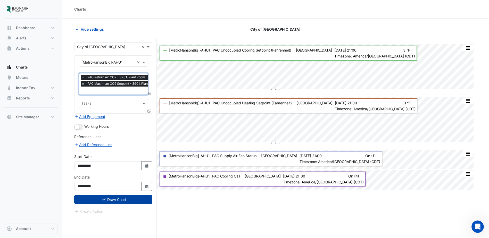
click at [123, 182] on button "Draw Chart" at bounding box center [113, 199] width 78 height 9
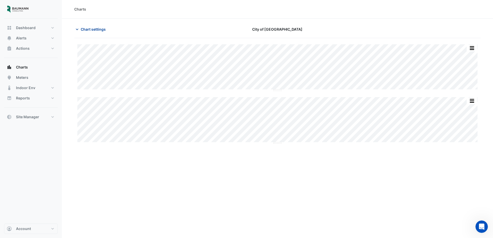
click at [79, 28] on icon "button" at bounding box center [76, 29] width 5 height 5
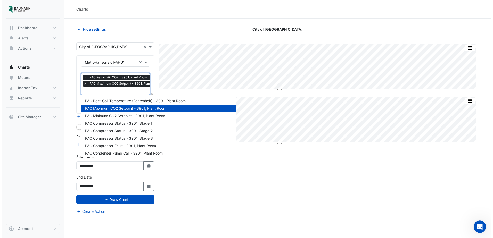
scroll to position [0, 3]
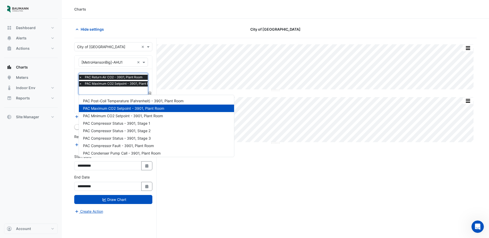
click at [120, 91] on input "text" at bounding box center [118, 90] width 79 height 5
click at [140, 116] on span "PAC Minimum CO2 Setpoint - 3901, Plant Room" at bounding box center [123, 116] width 80 height 4
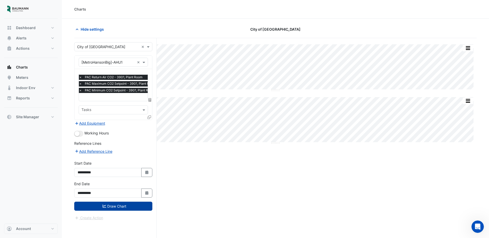
click at [122, 182] on button "Draw Chart" at bounding box center [113, 206] width 78 height 9
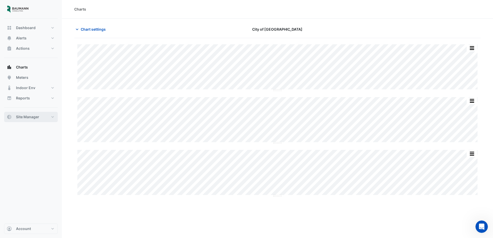
click at [33, 117] on span "Site Manager" at bounding box center [27, 116] width 23 height 5
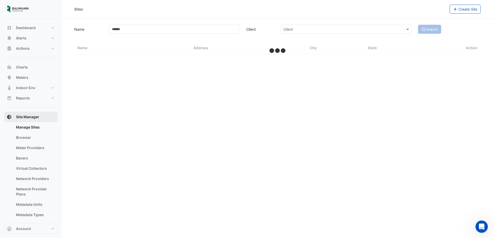
click at [36, 113] on button "Site Manager" at bounding box center [31, 117] width 54 height 10
select select "***"
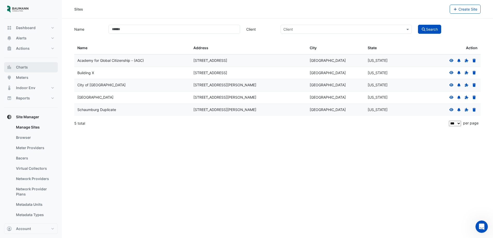
click at [29, 64] on button "Charts" at bounding box center [31, 67] width 54 height 10
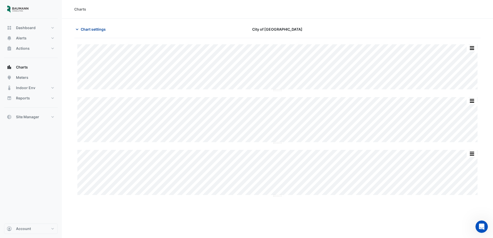
click at [99, 31] on span "Chart settings" at bounding box center [93, 29] width 25 height 5
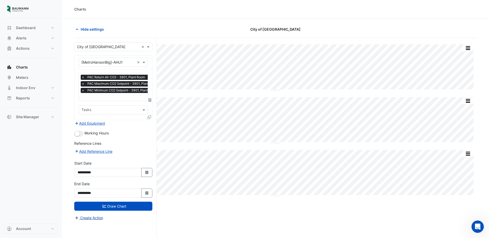
click at [81, 182] on button "Create Action" at bounding box center [88, 218] width 29 height 6
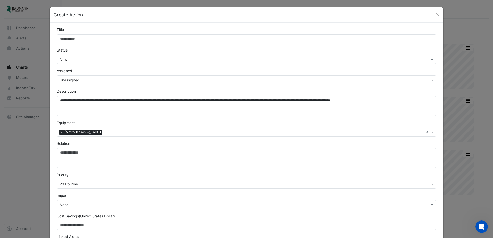
click at [108, 35] on input "Title" at bounding box center [246, 38] width 379 height 9
type input "**********"
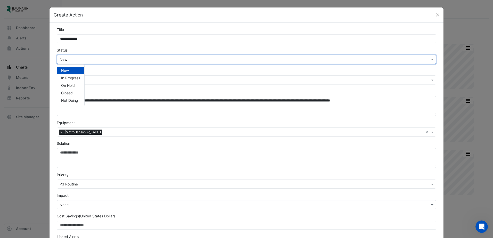
click at [88, 61] on input "text" at bounding box center [241, 59] width 363 height 5
click at [94, 59] on input "text" at bounding box center [241, 59] width 363 height 5
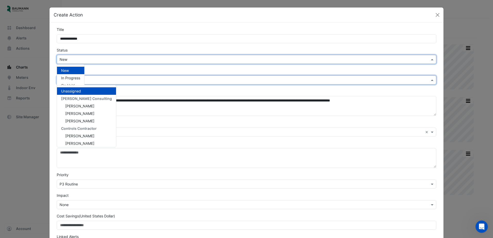
click at [106, 78] on input "text" at bounding box center [241, 80] width 363 height 5
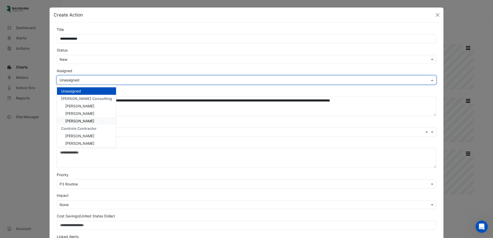
click at [81, 118] on div "[PERSON_NAME]" at bounding box center [86, 120] width 59 height 7
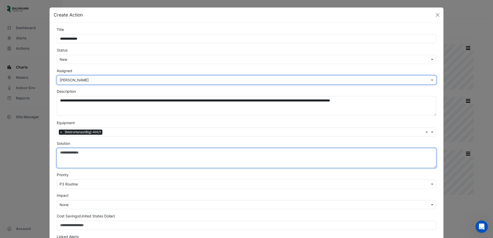
click at [85, 156] on textarea "Solution" at bounding box center [246, 158] width 379 height 20
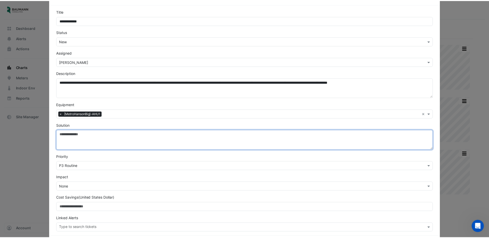
scroll to position [41, 0]
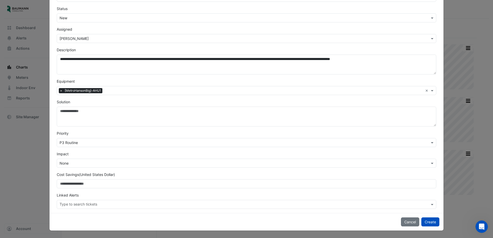
click at [79, 142] on input "text" at bounding box center [241, 142] width 363 height 5
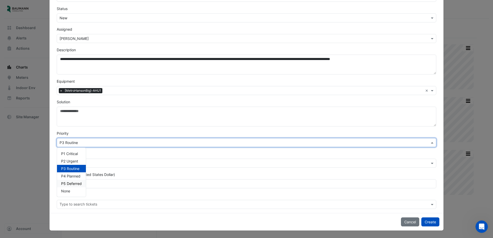
click at [71, 182] on span "P5 Deferred" at bounding box center [71, 183] width 21 height 4
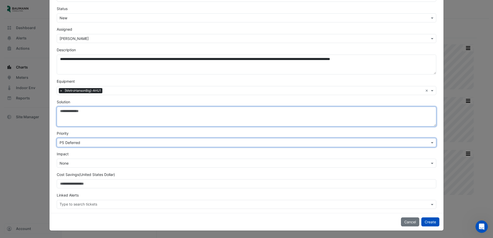
click at [90, 114] on textarea "Solution" at bounding box center [246, 117] width 379 height 20
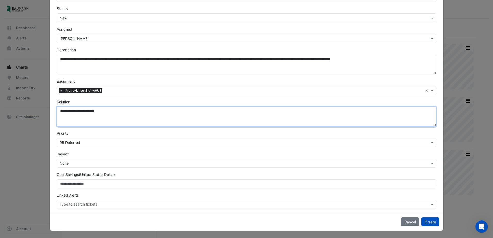
drag, startPoint x: 97, startPoint y: 110, endPoint x: 117, endPoint y: 120, distance: 22.4
click at [97, 111] on textarea "**********" at bounding box center [246, 117] width 379 height 20
click at [137, 113] on textarea "**********" at bounding box center [246, 117] width 379 height 20
type textarea "**********"
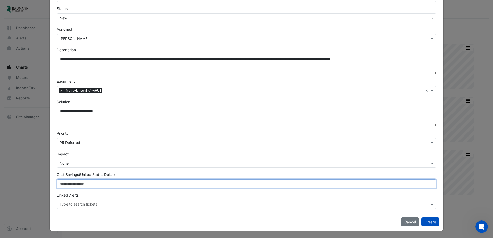
click at [142, 182] on input "Cost Savings (United States Dollar)" at bounding box center [246, 183] width 379 height 9
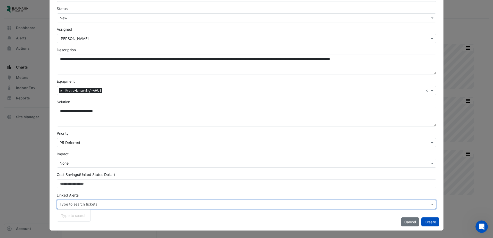
click at [136, 182] on div at bounding box center [244, 205] width 371 height 7
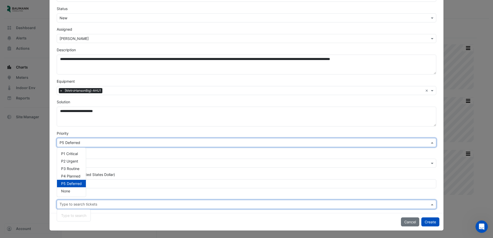
click at [86, 143] on input "text" at bounding box center [241, 142] width 363 height 5
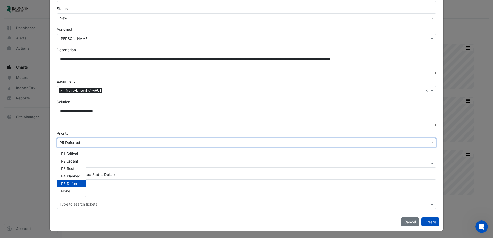
click at [86, 143] on input "text" at bounding box center [241, 142] width 363 height 5
click at [393, 182] on button "Create" at bounding box center [430, 221] width 18 height 9
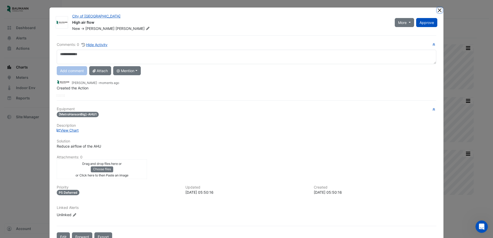
click at [393, 8] on button "Close" at bounding box center [439, 9] width 5 height 5
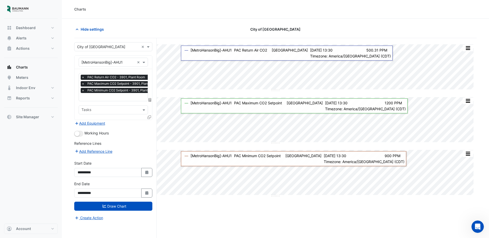
click at [127, 60] on input "text" at bounding box center [107, 62] width 53 height 5
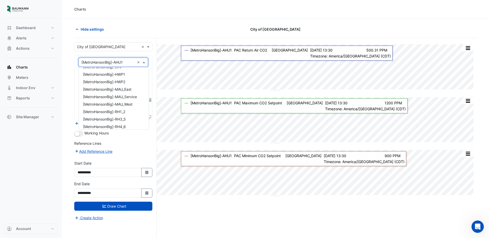
scroll to position [0, 0]
click at [159, 22] on section "Hide settings City of [GEOGRAPHIC_DATA] Split None Print Save as JPEG Save as P…" at bounding box center [275, 138] width 427 height 239
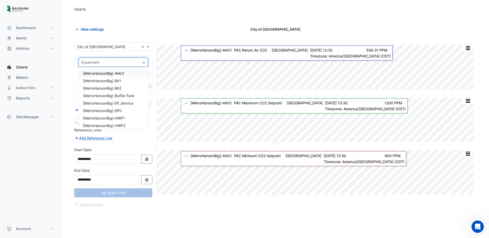
click at [145, 61] on span at bounding box center [144, 62] width 6 height 5
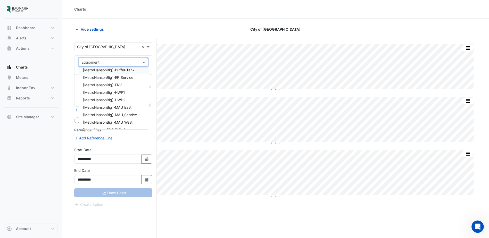
click at [175, 39] on div "Split None Print Save as JPEG Save as PNG Pivot Data Table Export CSV - Flat Ex…" at bounding box center [275, 148] width 402 height 220
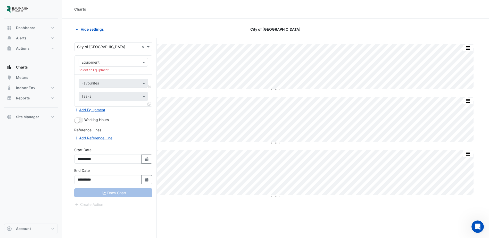
click at [129, 64] on input "text" at bounding box center [107, 62] width 53 height 5
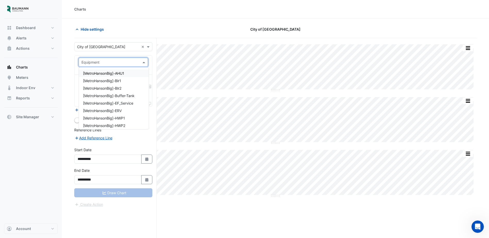
click at [124, 73] on span "[MetroHansonBig]-AHU1" at bounding box center [103, 73] width 41 height 4
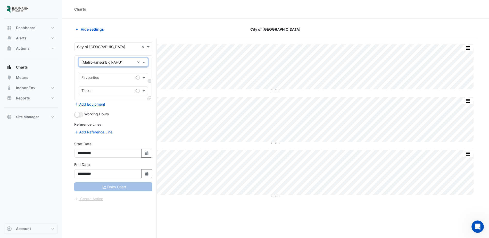
click at [120, 78] on input "text" at bounding box center [107, 77] width 52 height 5
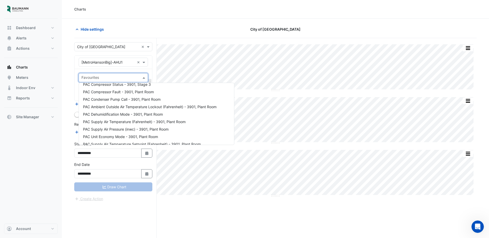
scroll to position [52, 0]
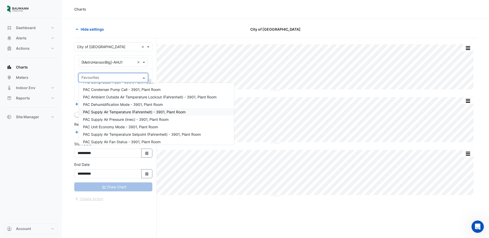
click at [172, 112] on span "PAC Supply Air Temperature (Fahrenheit) - 3901, Plant Room" at bounding box center [134, 112] width 103 height 4
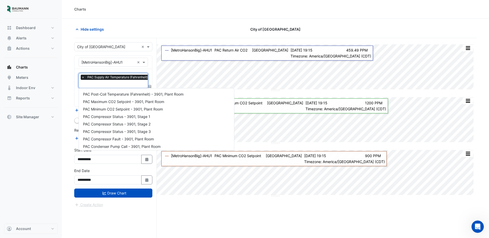
click at [125, 83] on input "text" at bounding box center [130, 84] width 98 height 5
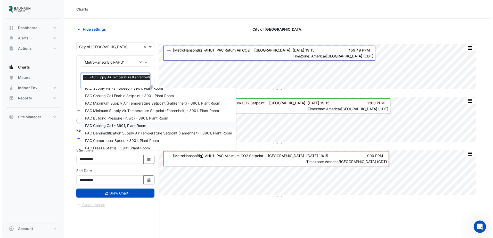
scroll to position [231, 0]
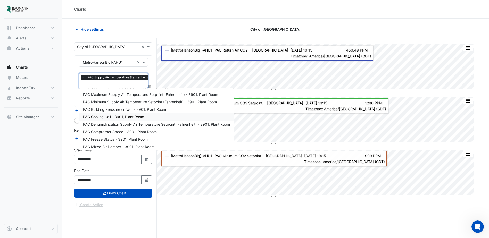
click at [146, 117] on div "PAC Cooling Call - 3901, Plant Room" at bounding box center [156, 116] width 155 height 7
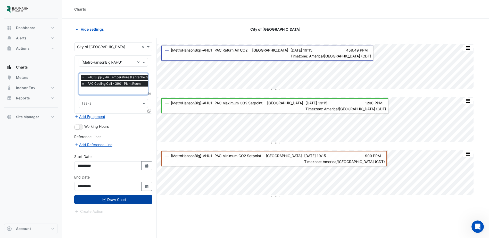
click at [95, 182] on button "Draw Chart" at bounding box center [113, 199] width 78 height 9
